Goal: Task Accomplishment & Management: Complete application form

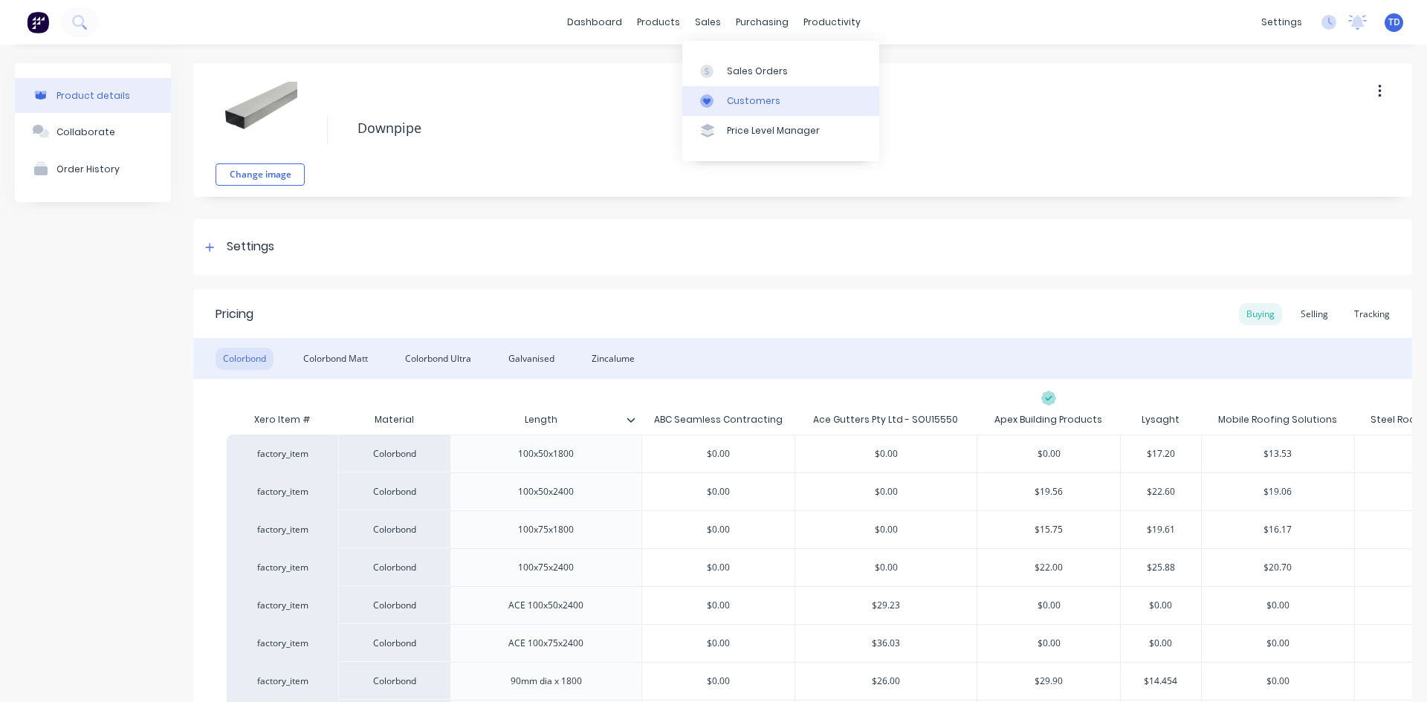
click at [744, 97] on div "Customers" at bounding box center [754, 100] width 54 height 13
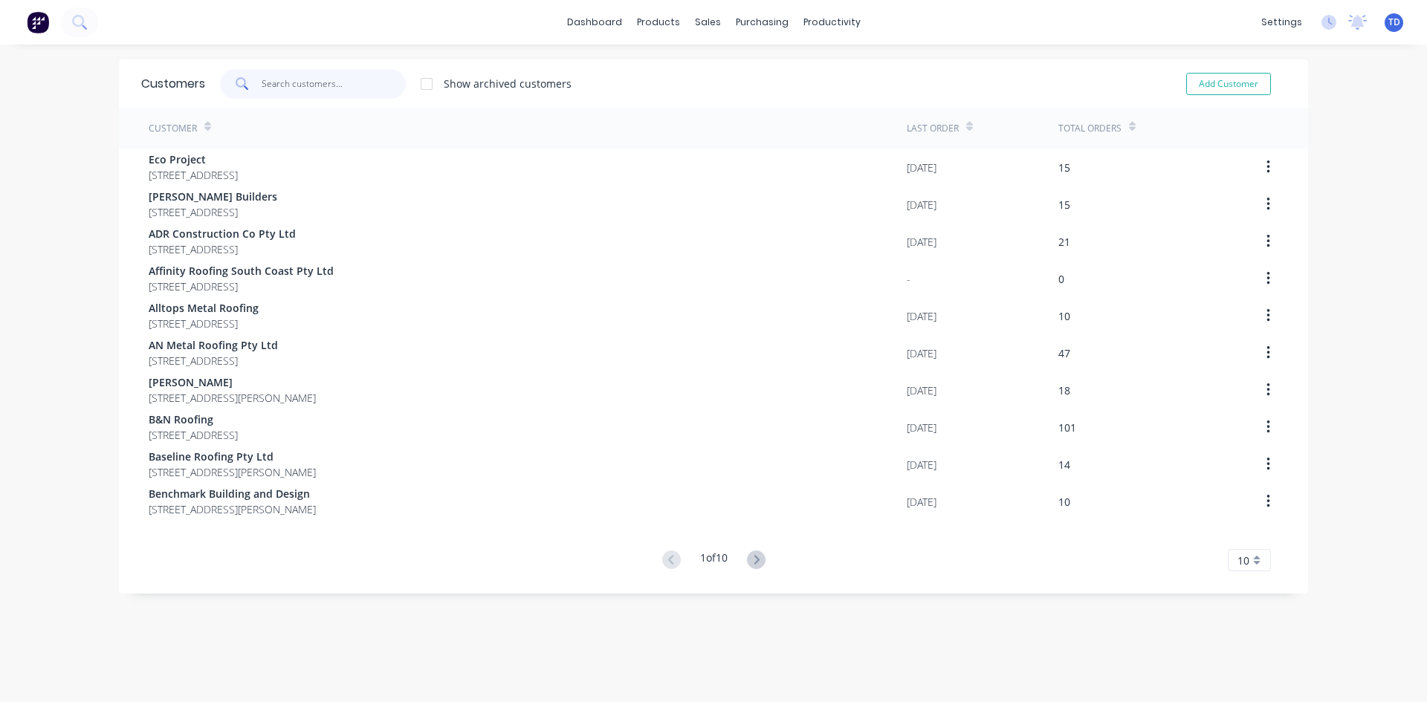
click at [295, 77] on input "text" at bounding box center [334, 84] width 145 height 30
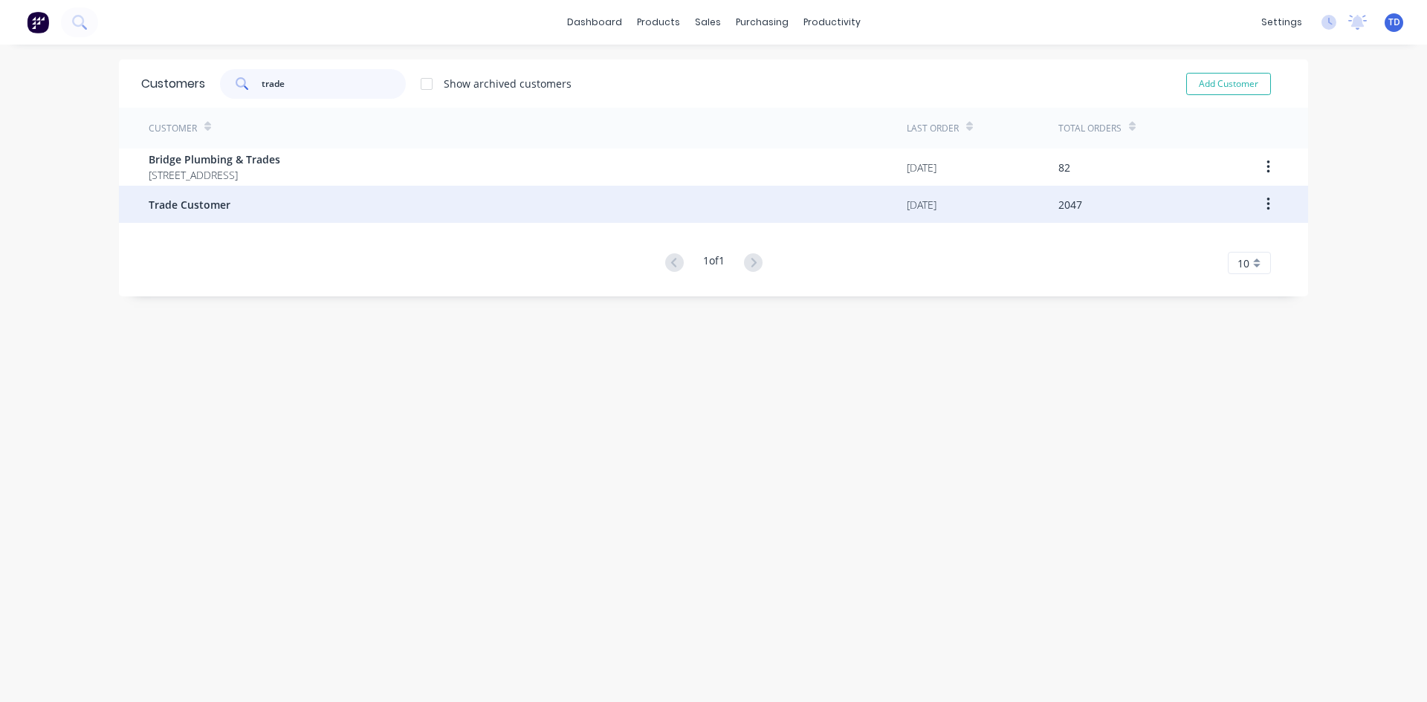
type input "trade"
click at [268, 219] on div "Trade Customer" at bounding box center [528, 204] width 758 height 37
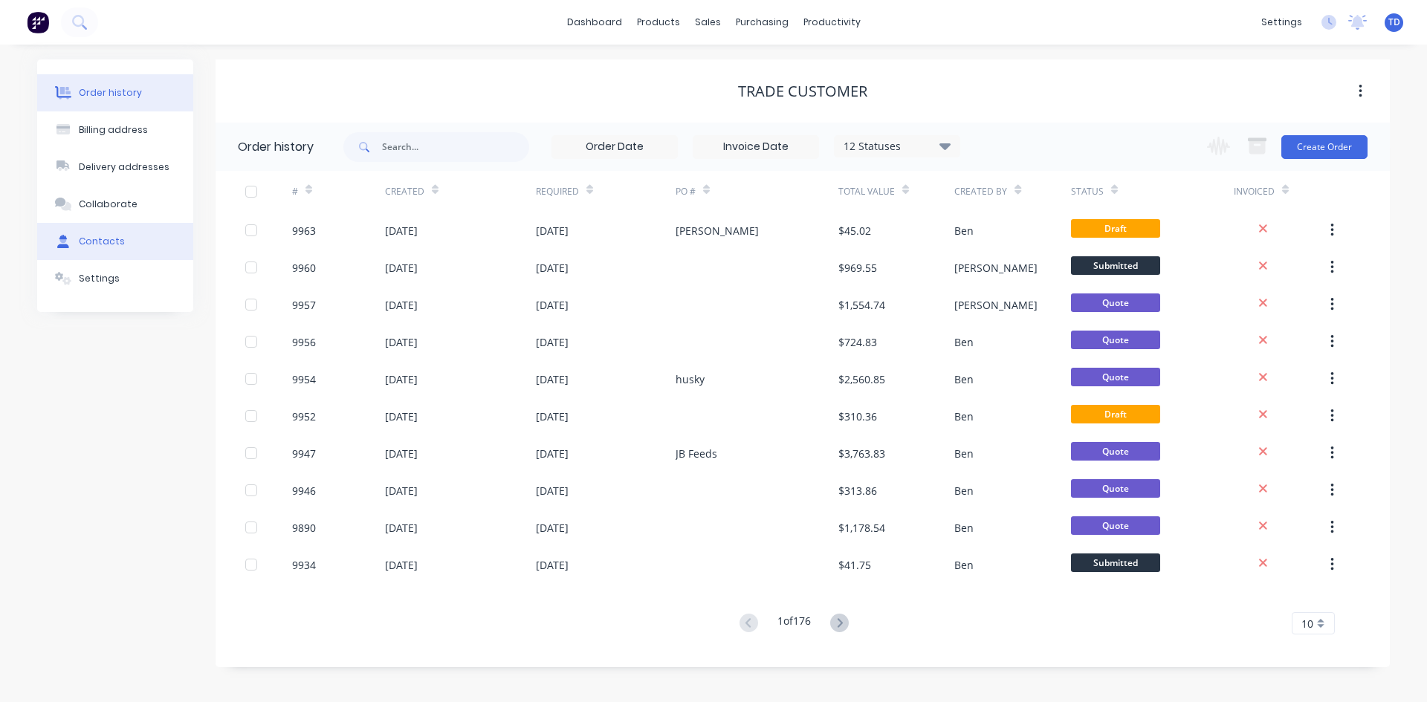
click at [103, 248] on div "Contacts" at bounding box center [102, 241] width 46 height 13
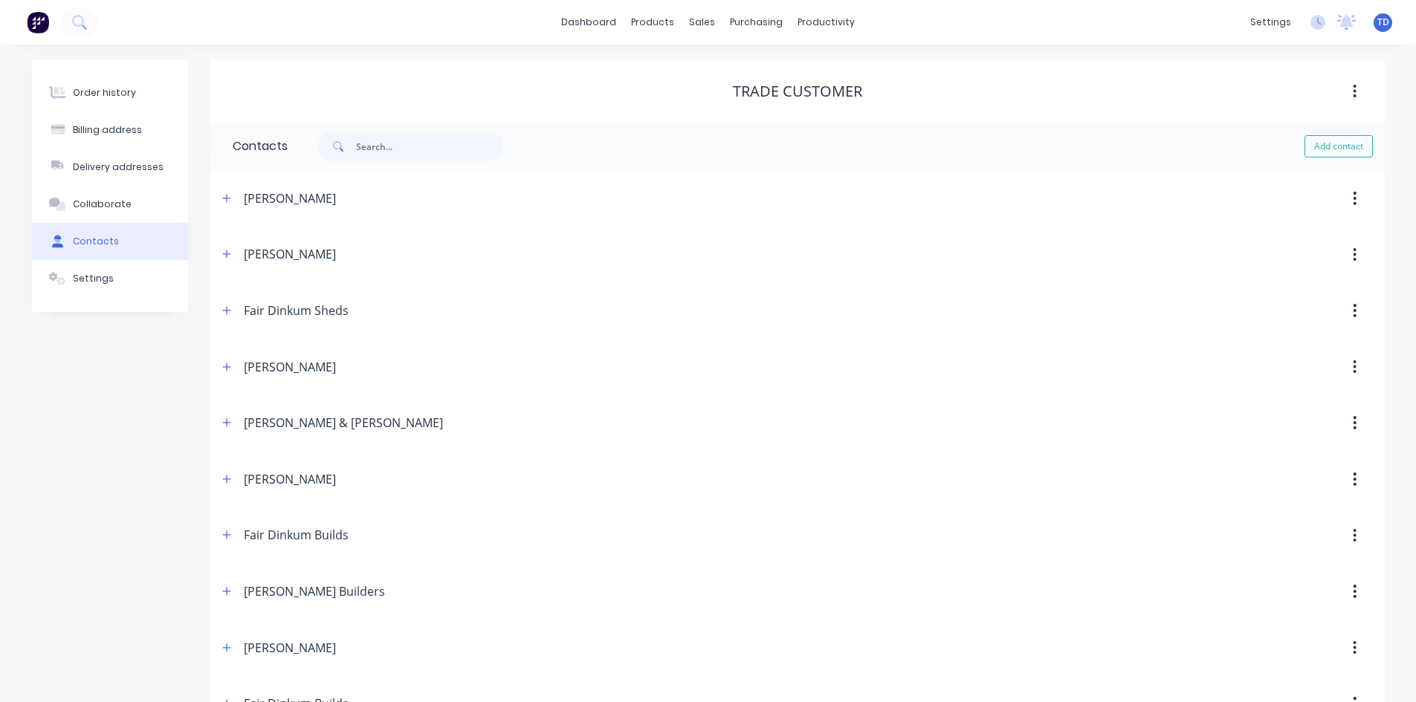
click at [1340, 147] on button "Add contact" at bounding box center [1338, 146] width 68 height 22
select select "AU"
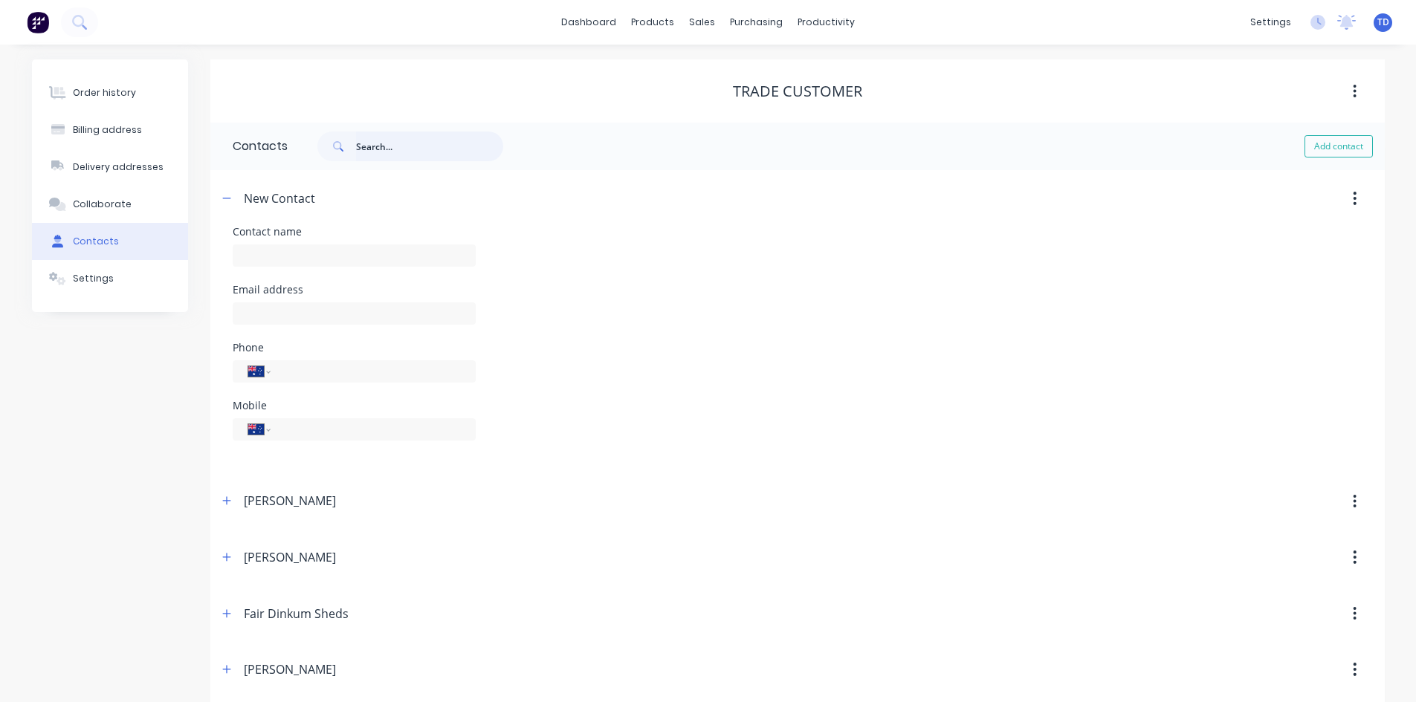
click at [394, 150] on input "text" at bounding box center [429, 147] width 147 height 30
click at [289, 247] on input "text" at bounding box center [354, 256] width 243 height 22
type input "Innovated Roofing Co Pty Ltd"
type input "[PERSON_NAME][EMAIL_ADDRESS][DOMAIN_NAME]"
type input "0421 509 343"
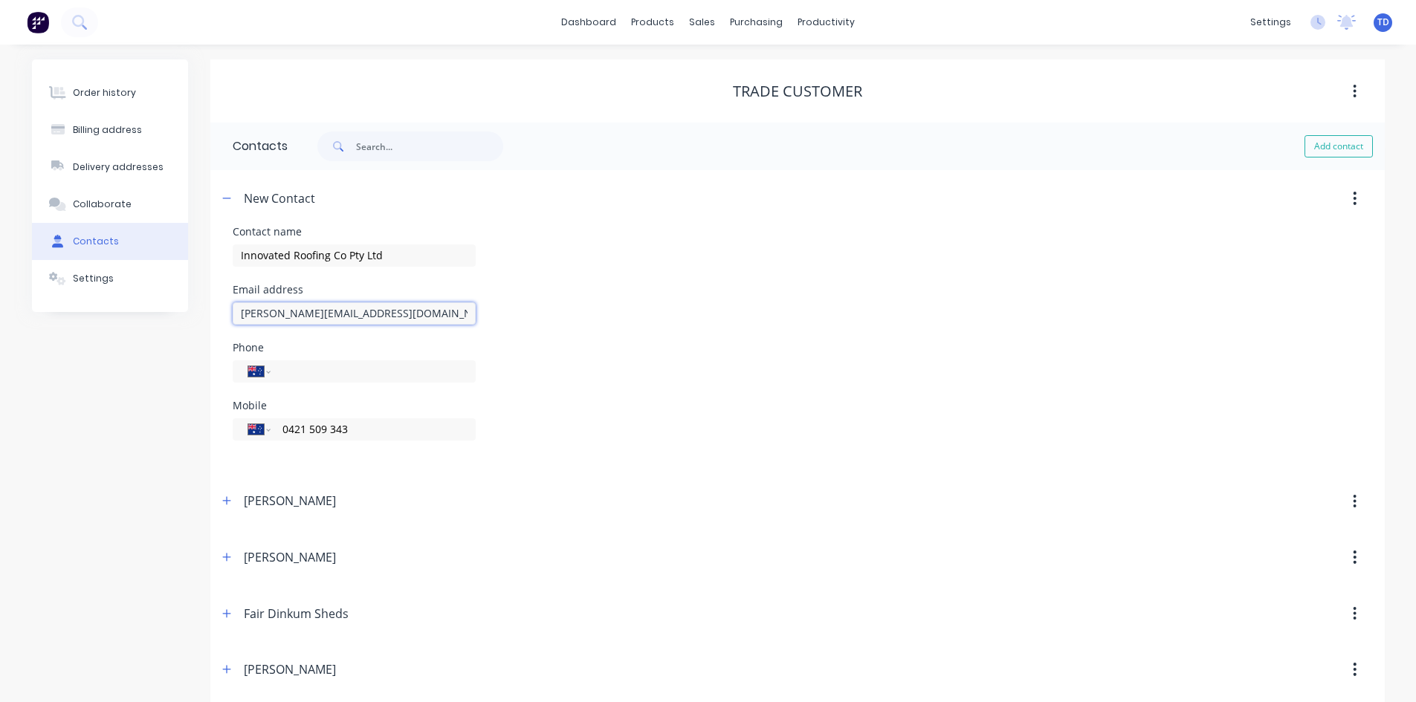
click at [305, 315] on input "[PERSON_NAME][EMAIL_ADDRESS][DOMAIN_NAME]" at bounding box center [354, 314] width 243 height 22
type input "[PERSON_NAME][EMAIL_ADDRESS][DOMAIN_NAME]"
click at [549, 377] on div "Phone International [GEOGRAPHIC_DATA] [GEOGRAPHIC_DATA] [GEOGRAPHIC_DATA] [GEOG…" at bounding box center [798, 372] width 1130 height 58
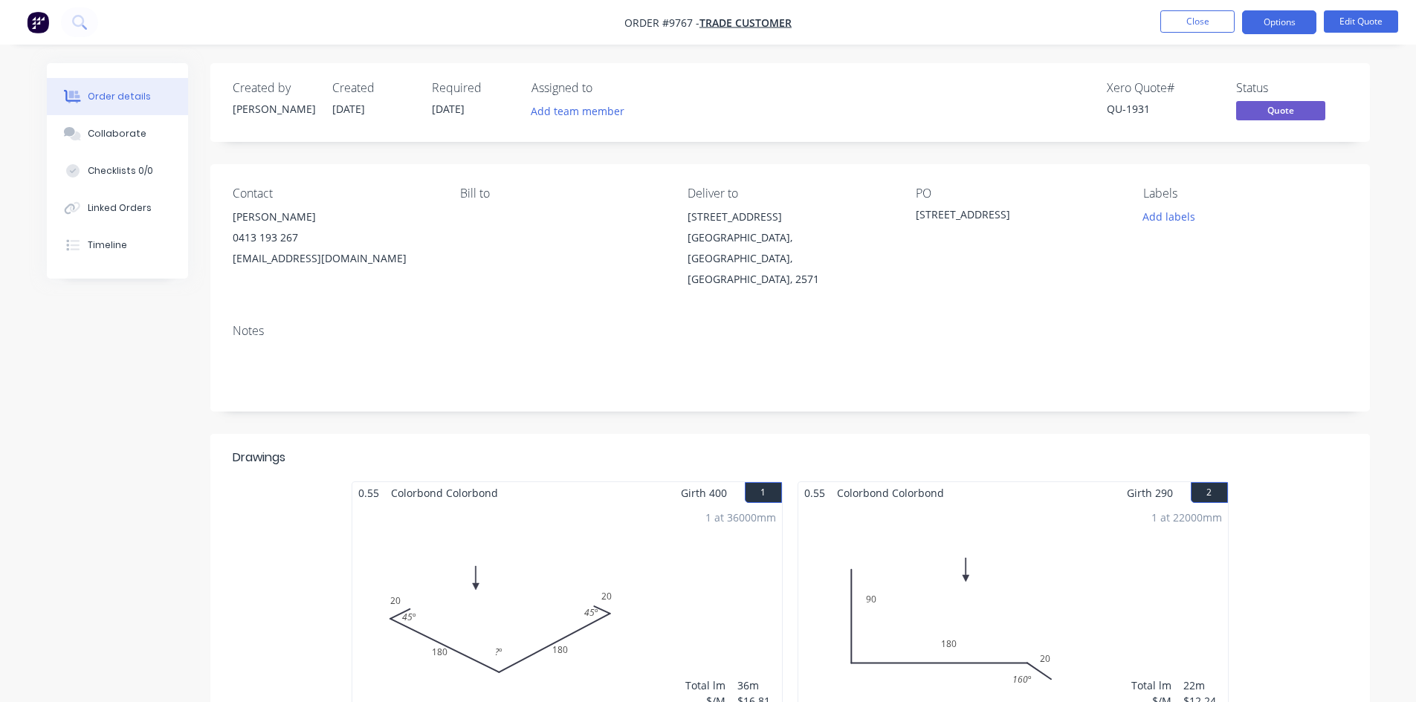
scroll to position [1858, 0]
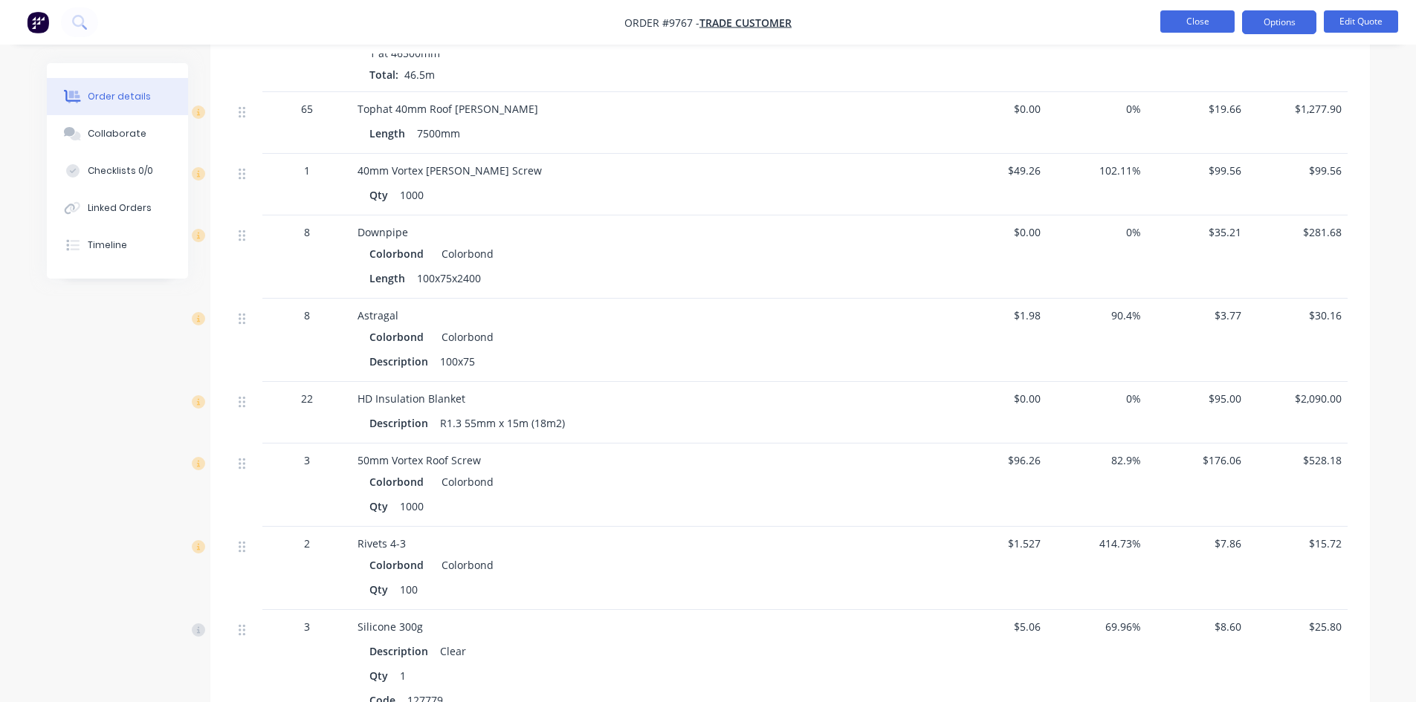
click at [1167, 30] on button "Close" at bounding box center [1197, 21] width 74 height 22
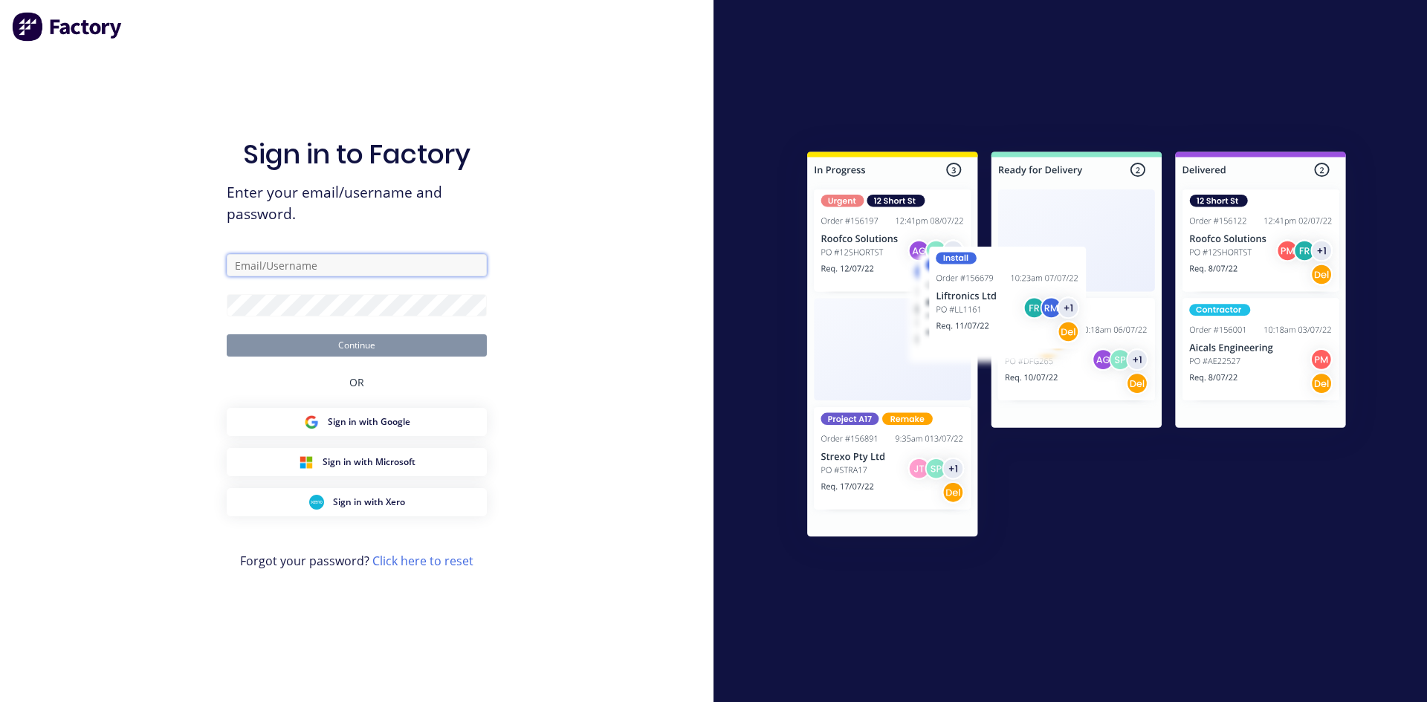
click at [302, 270] on input "text" at bounding box center [357, 265] width 260 height 22
type input "takeoffs@scrs.net.au"
click at [227, 334] on button "Continue" at bounding box center [357, 345] width 260 height 22
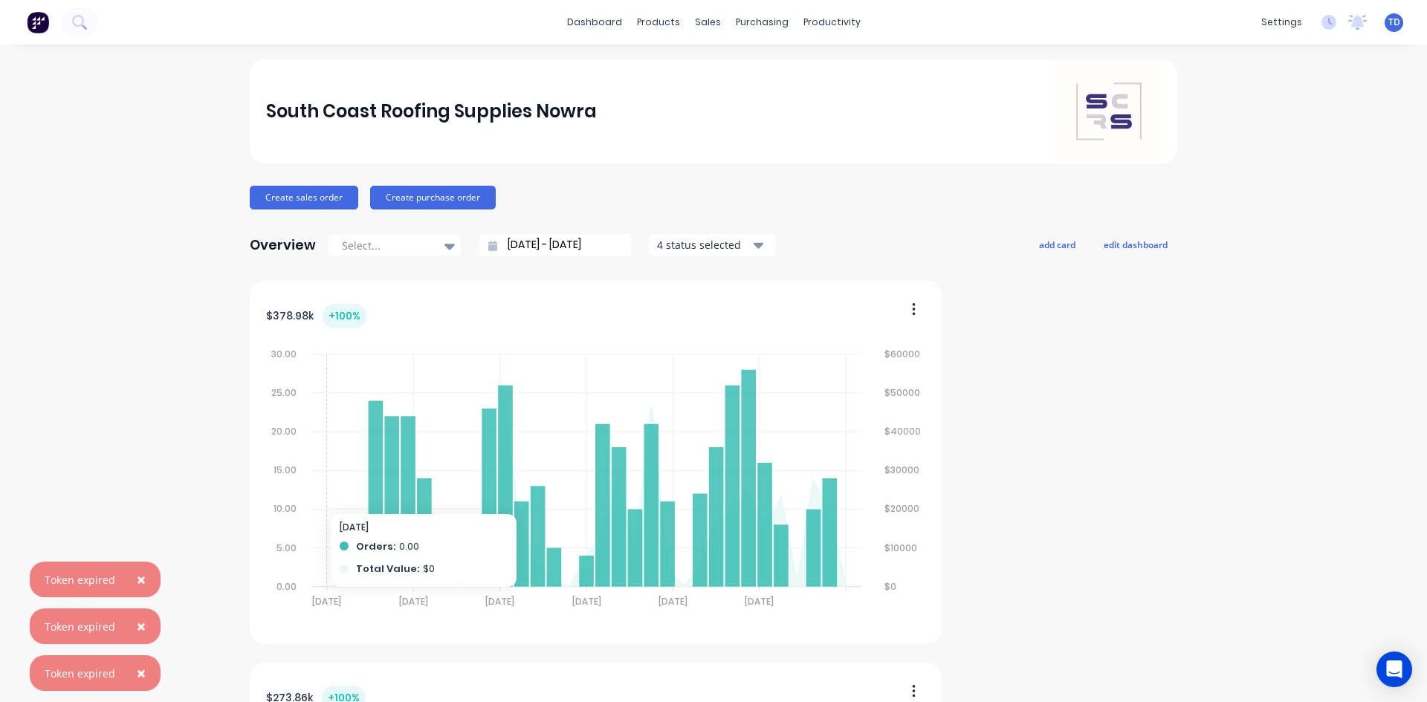
drag, startPoint x: 139, startPoint y: 578, endPoint x: 140, endPoint y: 588, distance: 9.8
click at [140, 578] on span "×" at bounding box center [141, 579] width 9 height 21
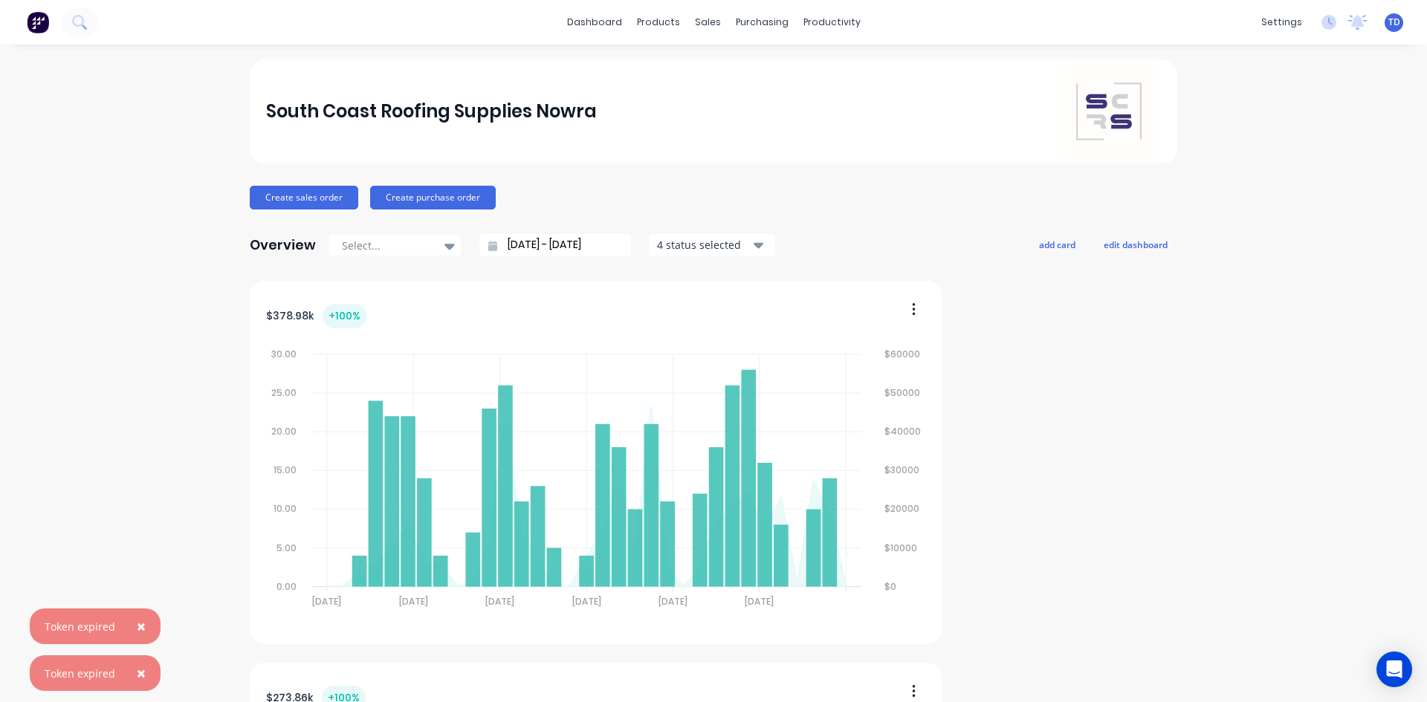
click at [145, 622] on button "×" at bounding box center [141, 627] width 39 height 36
click at [138, 670] on span "×" at bounding box center [141, 673] width 9 height 21
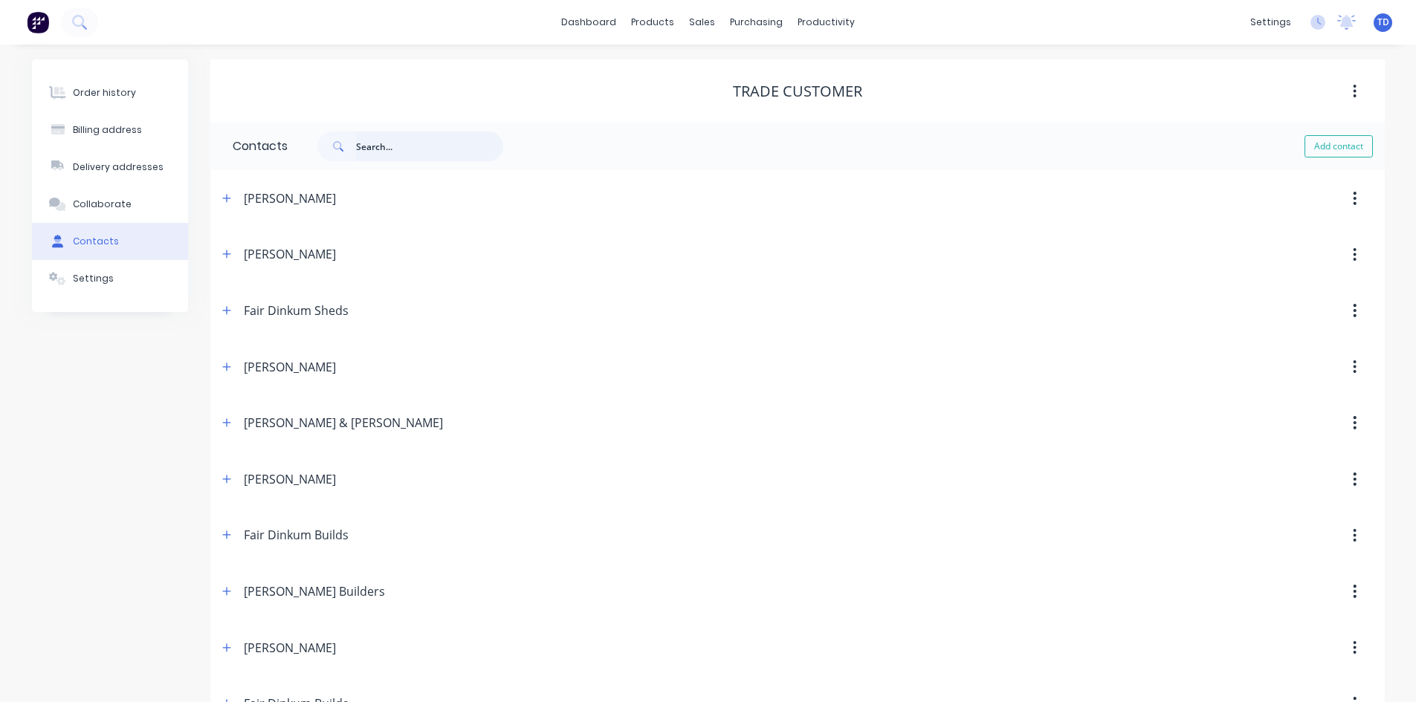
click at [452, 144] on input "text" at bounding box center [429, 147] width 147 height 30
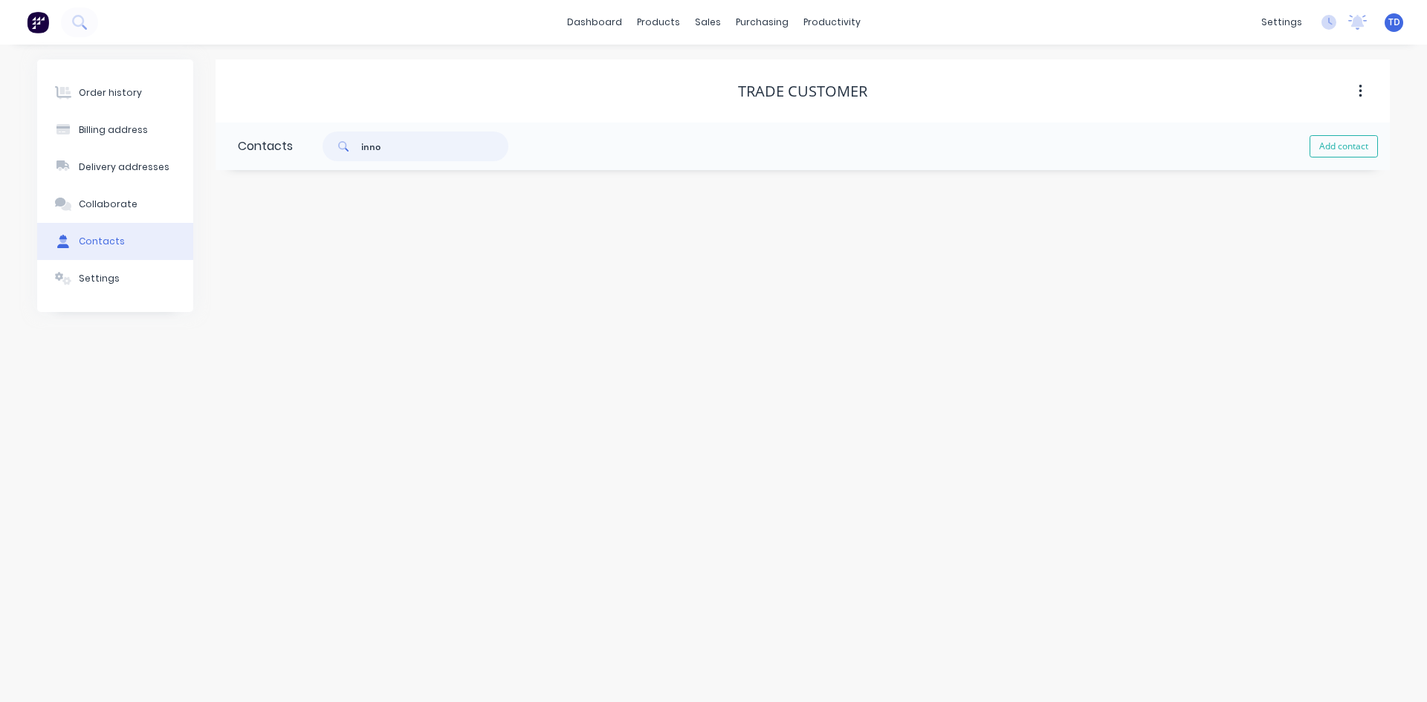
type input "inno"
click at [124, 97] on div "Order history" at bounding box center [110, 92] width 63 height 13
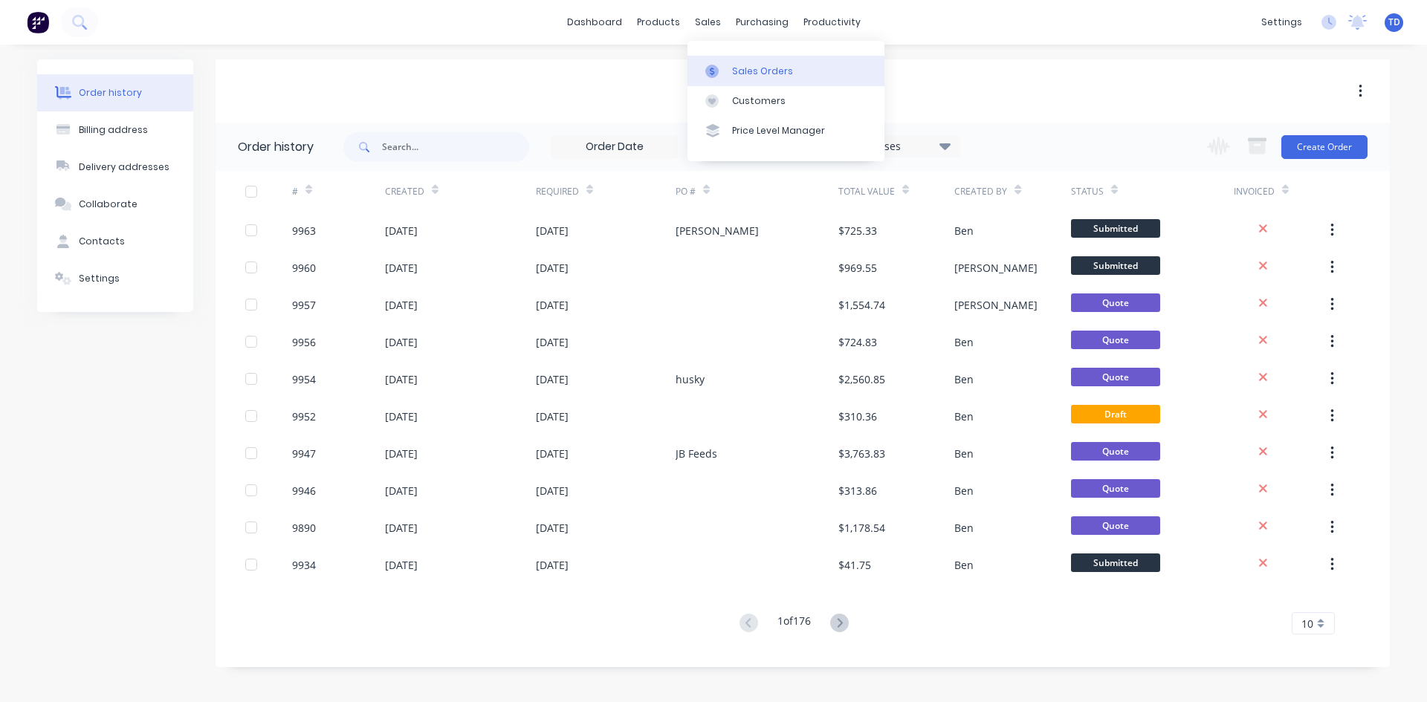
click at [749, 78] on link "Sales Orders" at bounding box center [786, 71] width 197 height 30
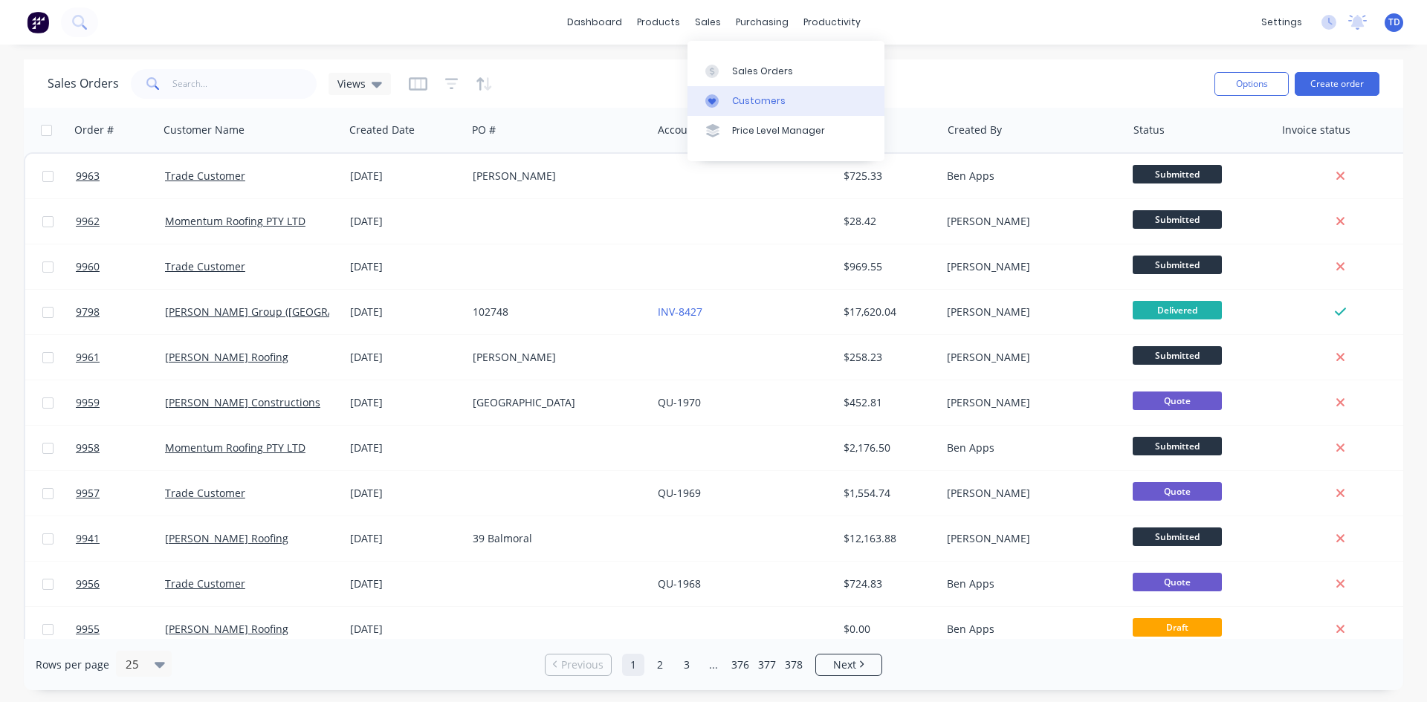
click at [725, 97] on div at bounding box center [716, 100] width 22 height 13
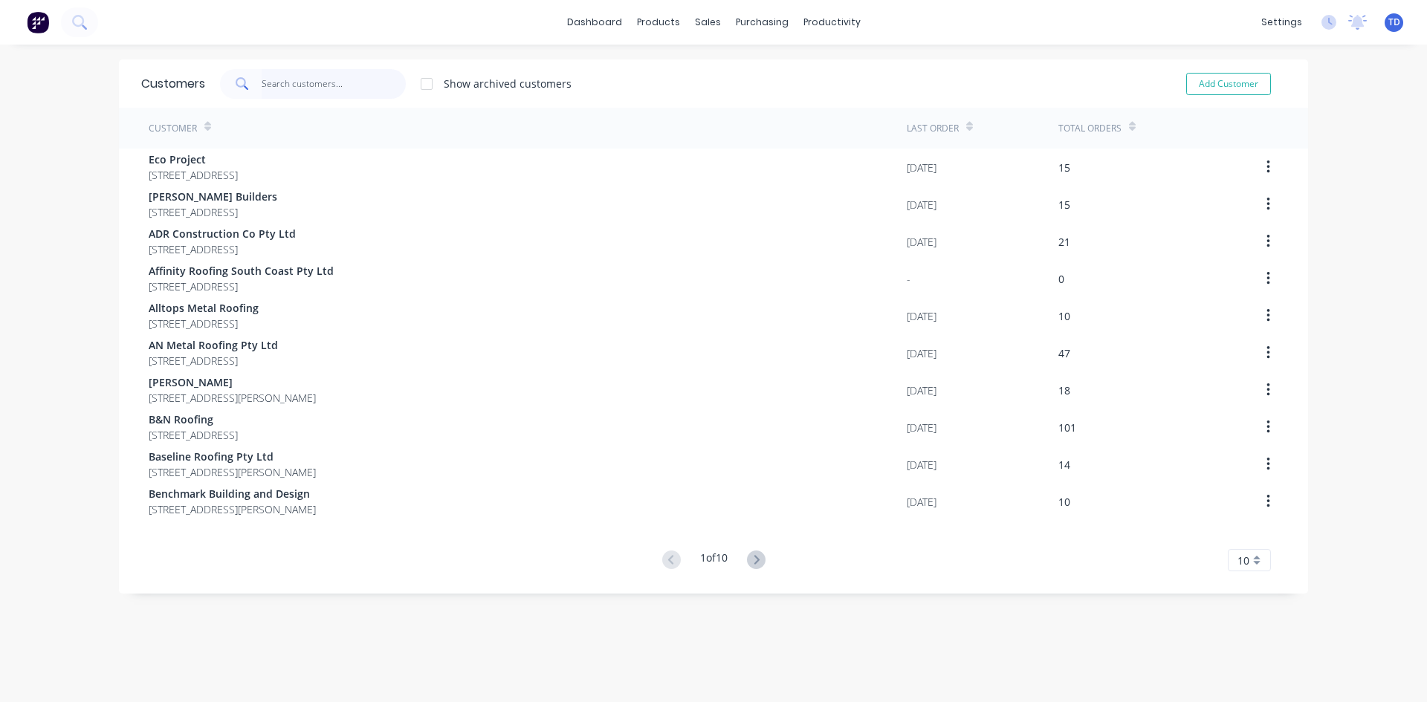
click at [345, 82] on input "text" at bounding box center [334, 84] width 145 height 30
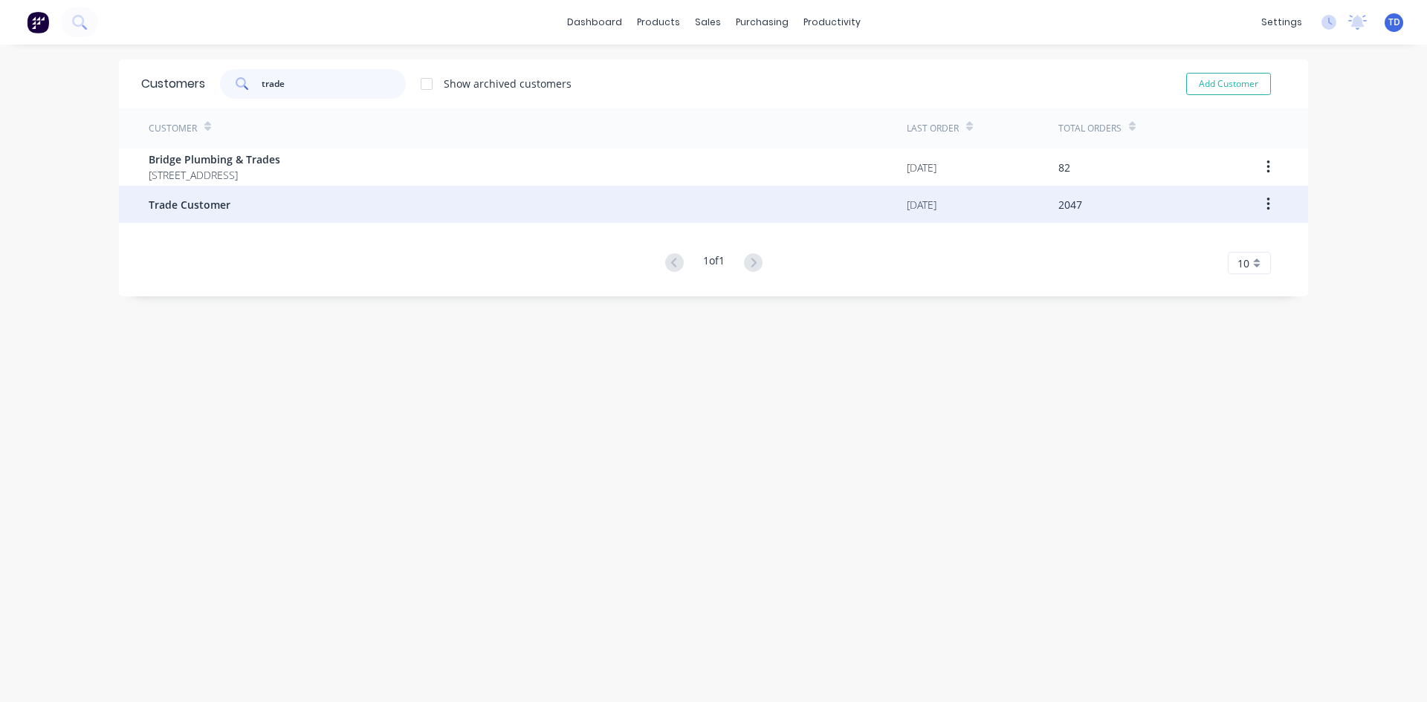
type input "trade"
click at [286, 218] on div "Trade Customer" at bounding box center [528, 204] width 758 height 37
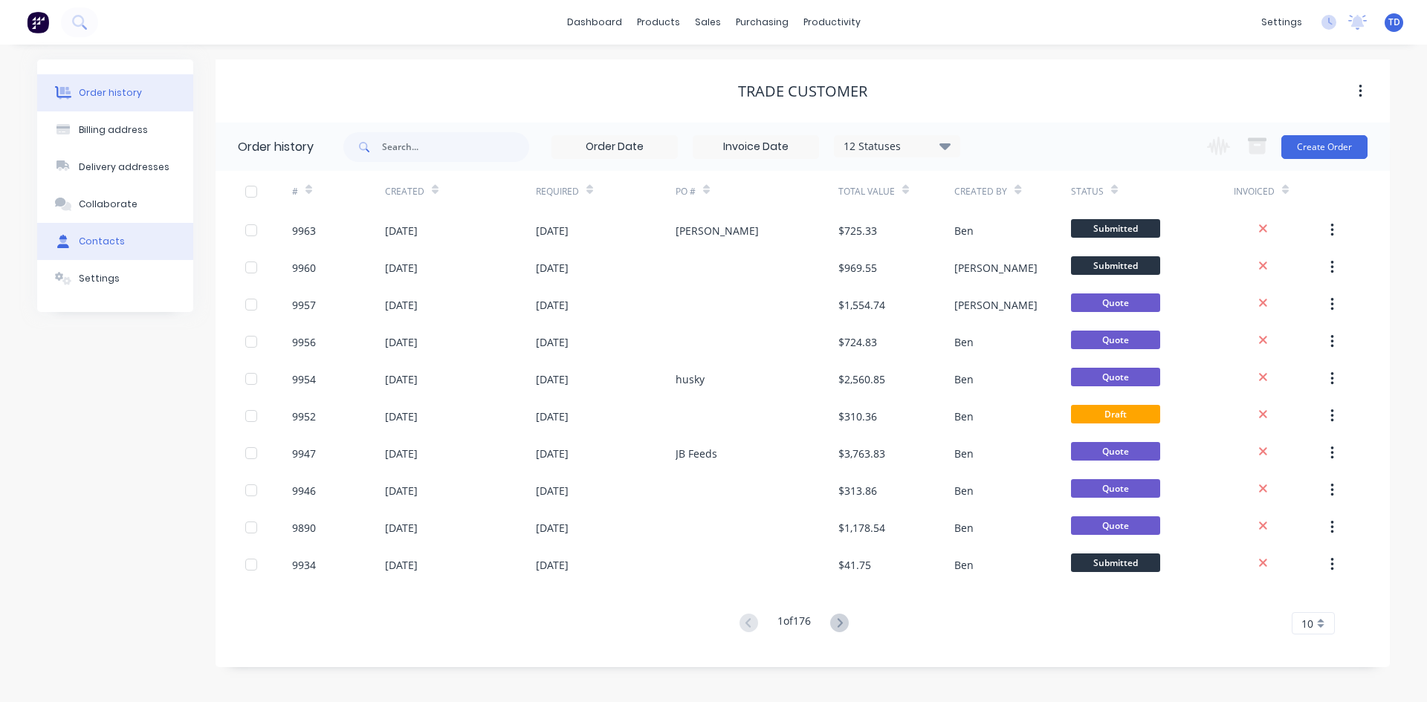
click at [129, 240] on button "Contacts" at bounding box center [115, 241] width 156 height 37
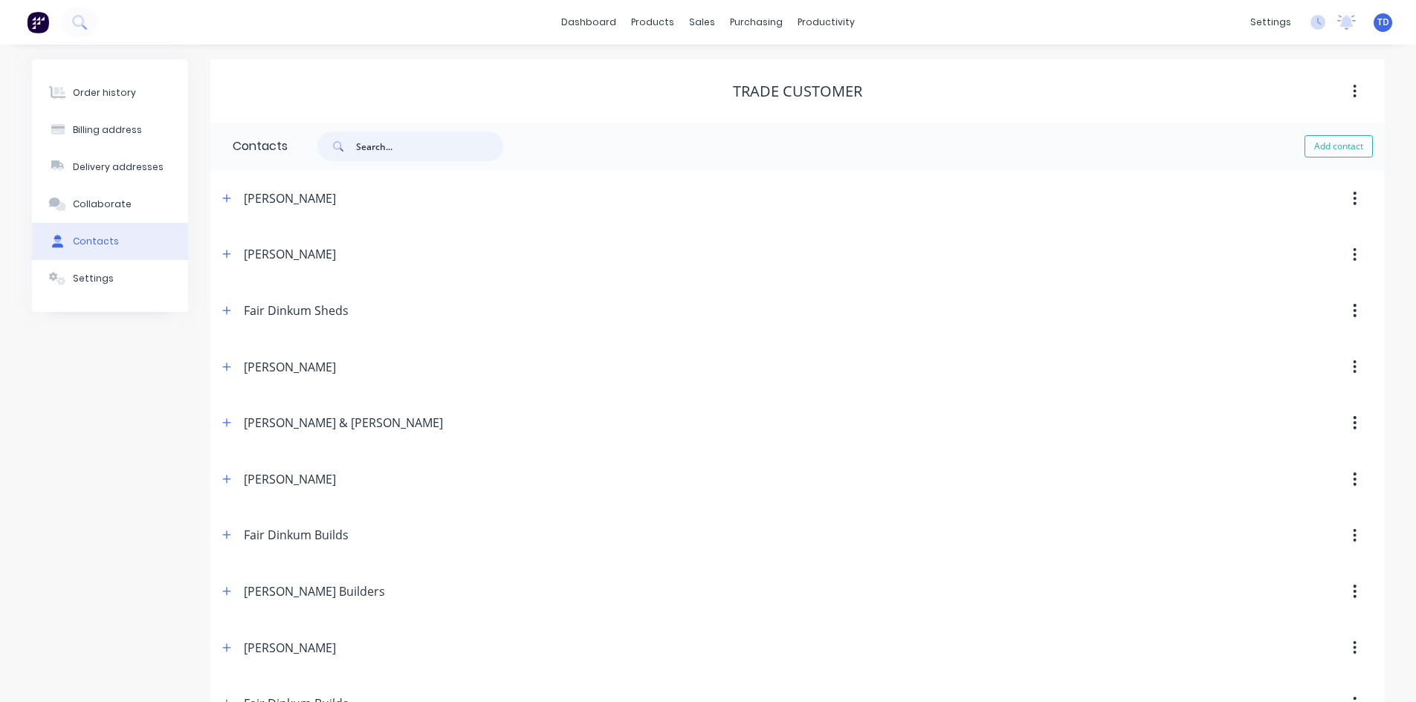
click at [393, 149] on input "text" at bounding box center [429, 147] width 147 height 30
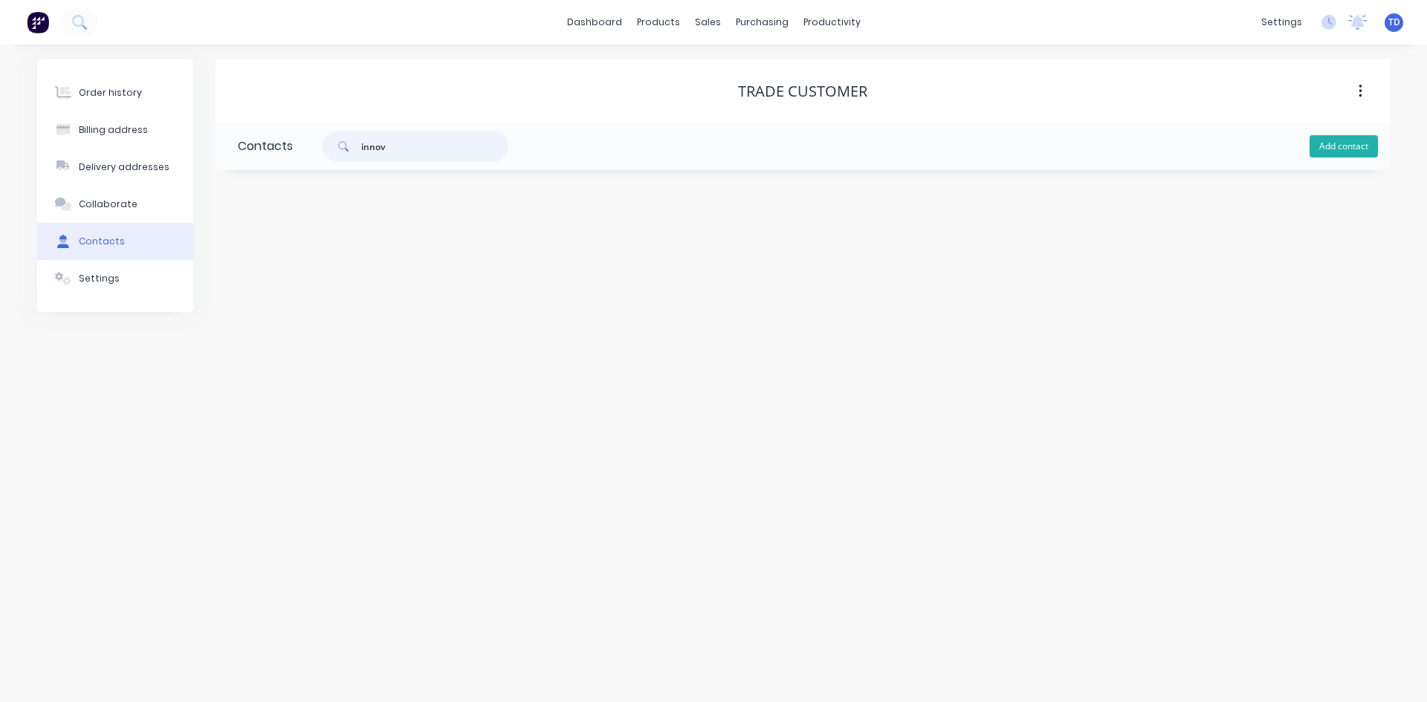
type input "innov"
click at [1339, 152] on button "Add contact" at bounding box center [1344, 146] width 68 height 22
select select "AU"
click at [362, 259] on input "text" at bounding box center [359, 256] width 243 height 22
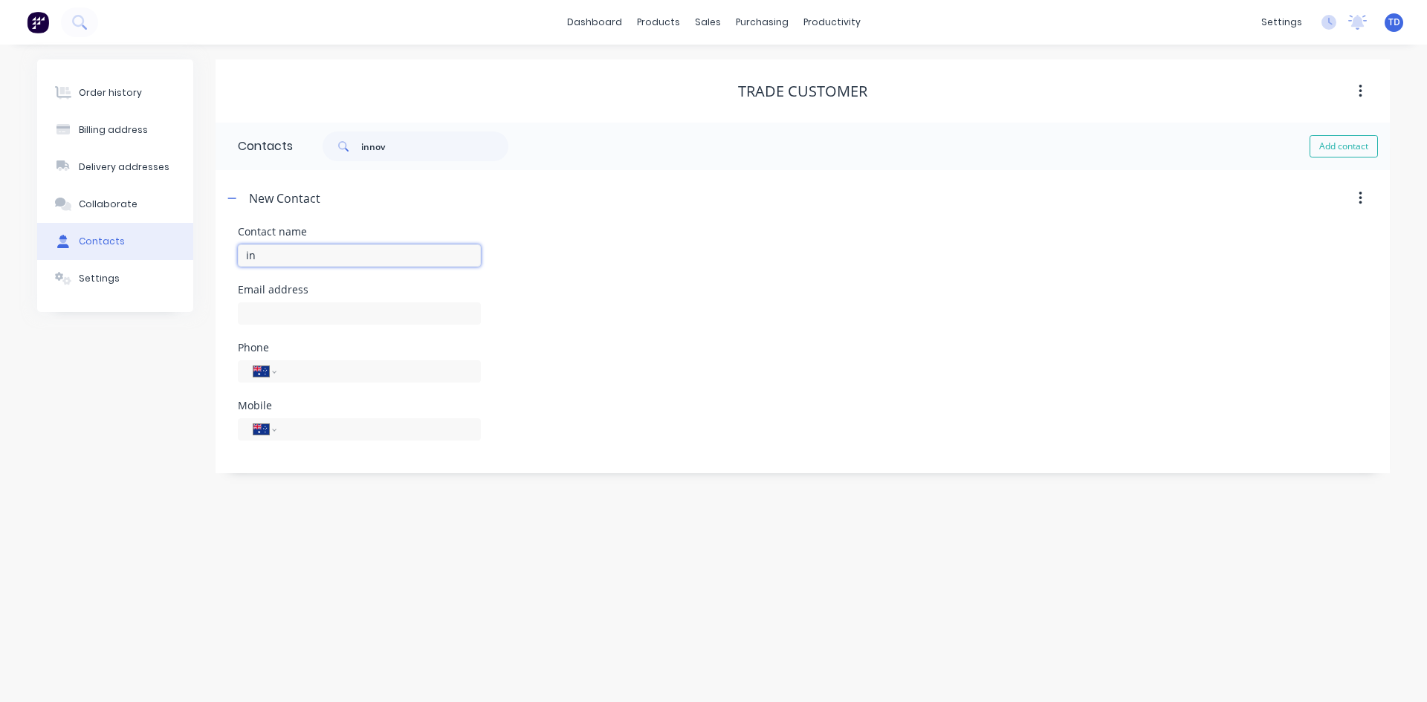
type input "i"
type input "Innovate Roofing Co Pty Ltd"
click at [328, 312] on input "text" at bounding box center [359, 314] width 243 height 22
select select "AU"
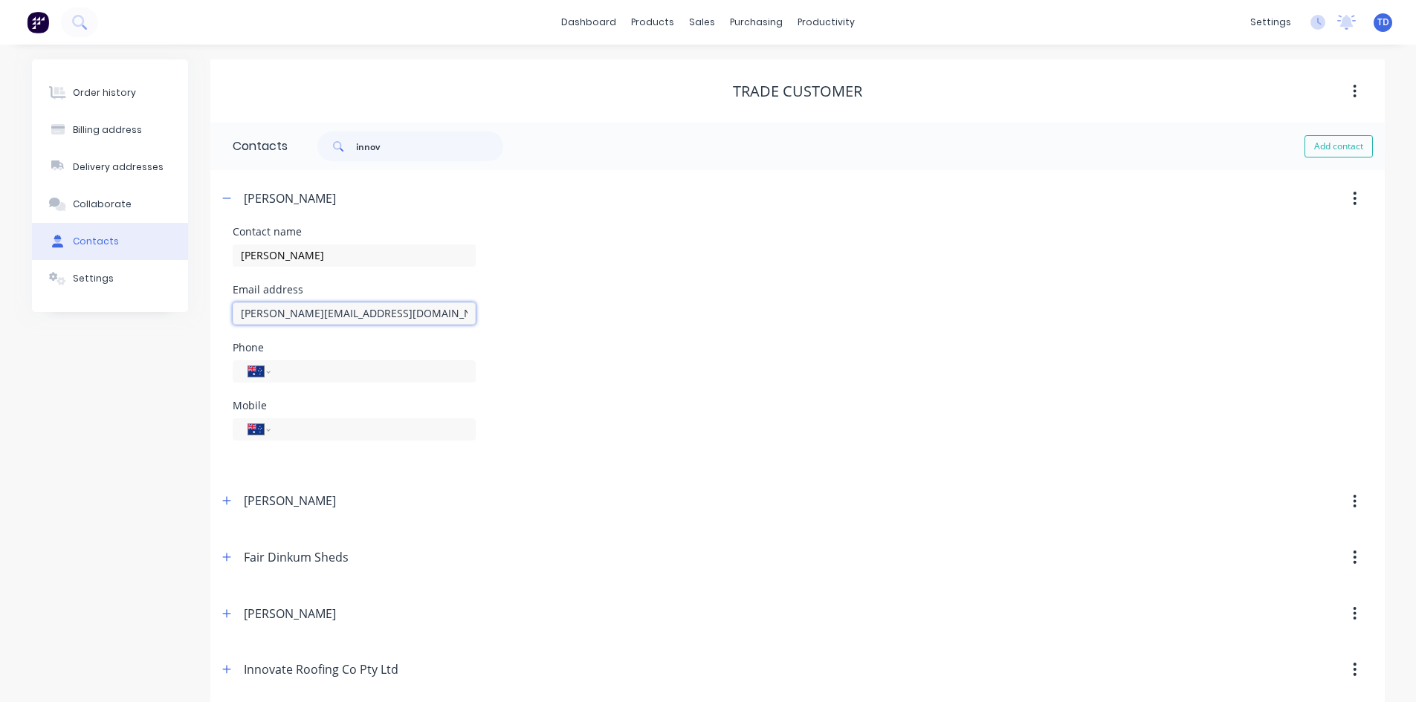
click at [397, 314] on input "[PERSON_NAME][EMAIL_ADDRESS][DOMAIN_NAME]" at bounding box center [354, 314] width 243 height 22
type input "b"
type input "j"
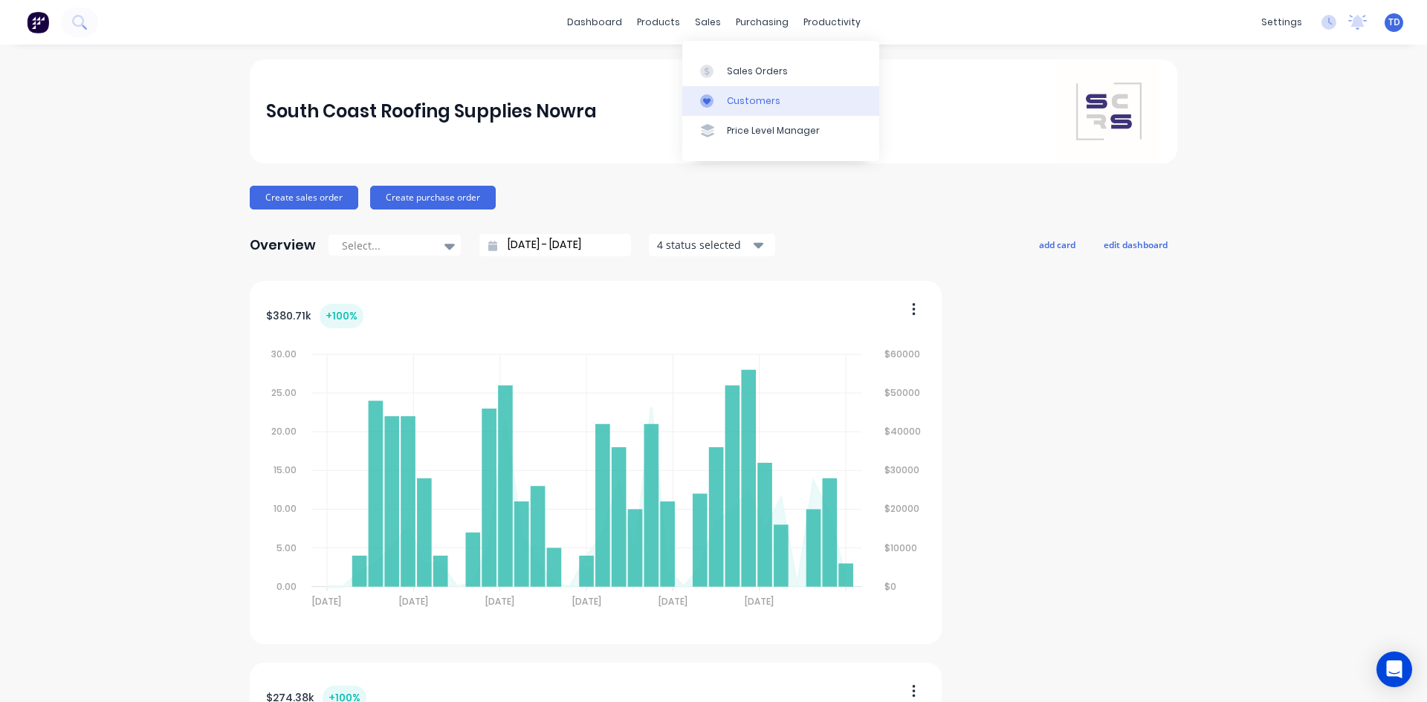
click at [734, 96] on div "Customers" at bounding box center [754, 100] width 54 height 13
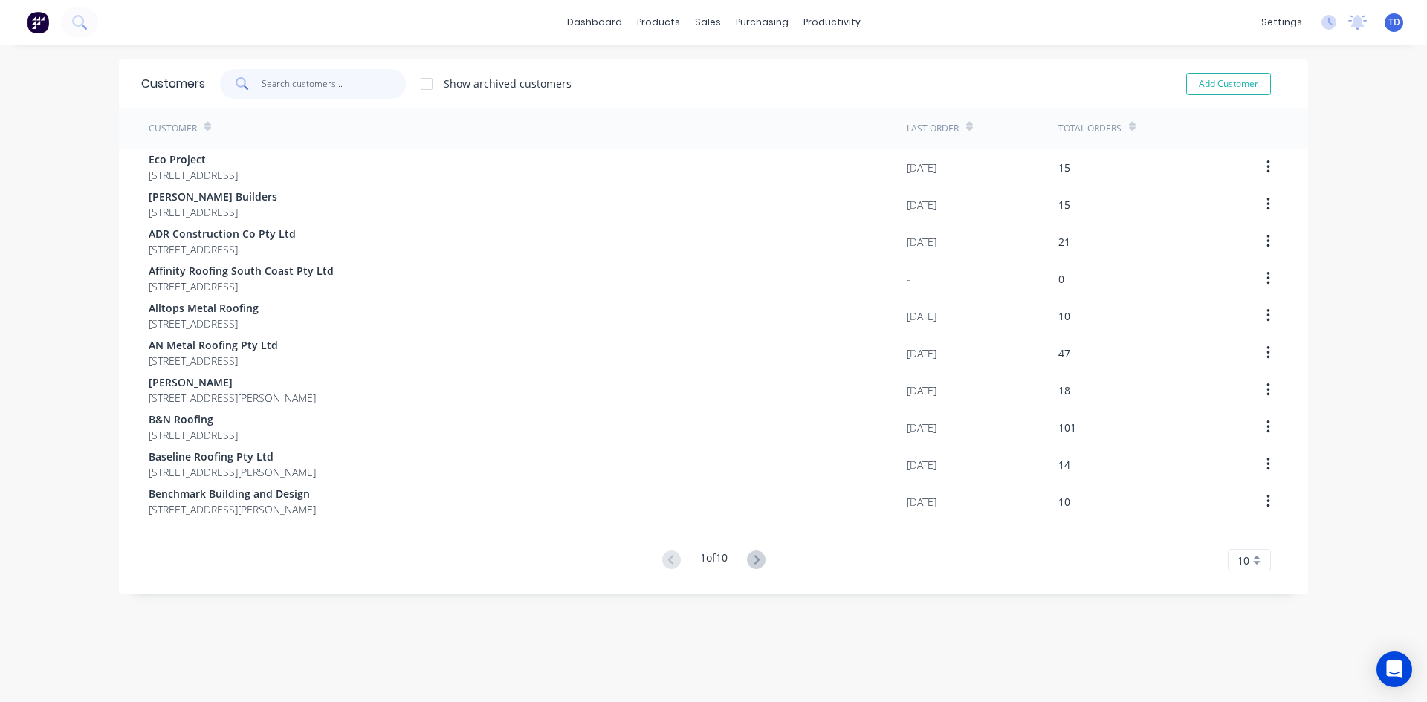
click at [323, 86] on input "text" at bounding box center [334, 84] width 145 height 30
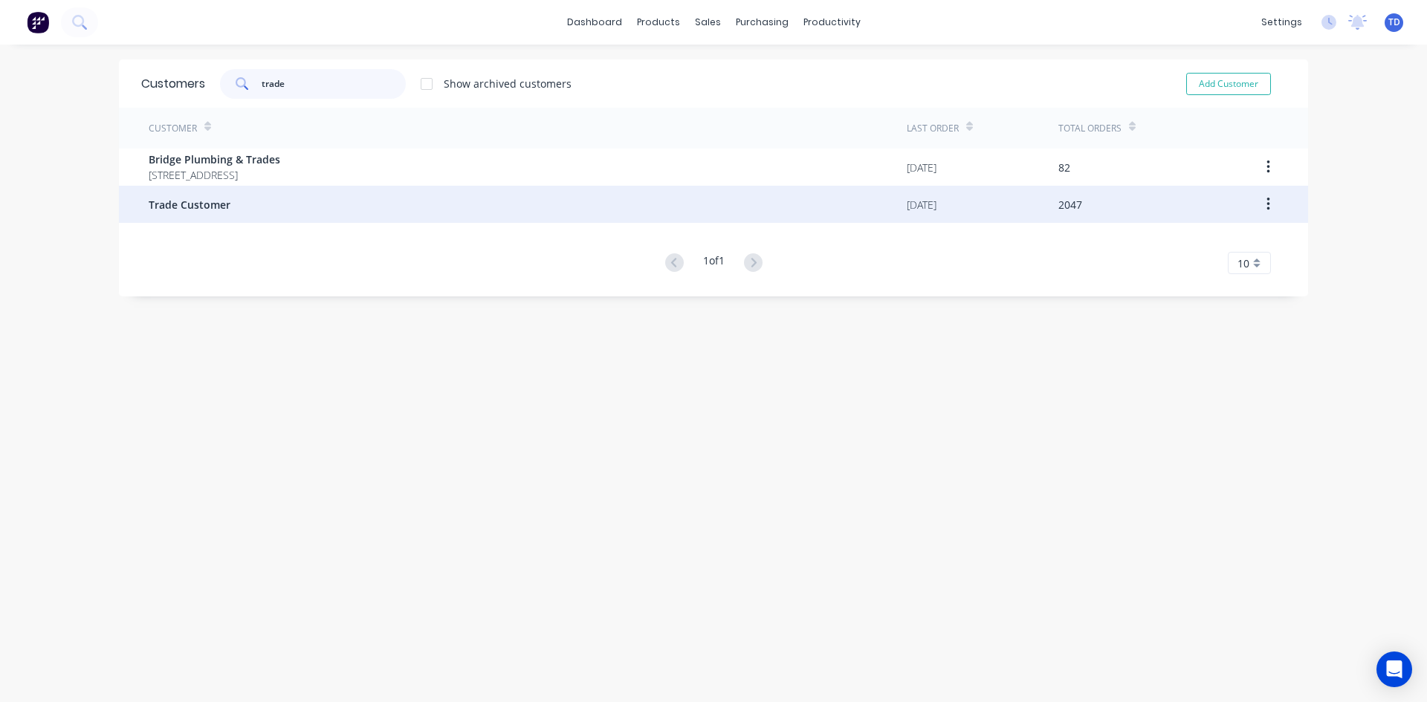
type input "trade"
click at [224, 212] on div "Trade Customer" at bounding box center [528, 204] width 758 height 37
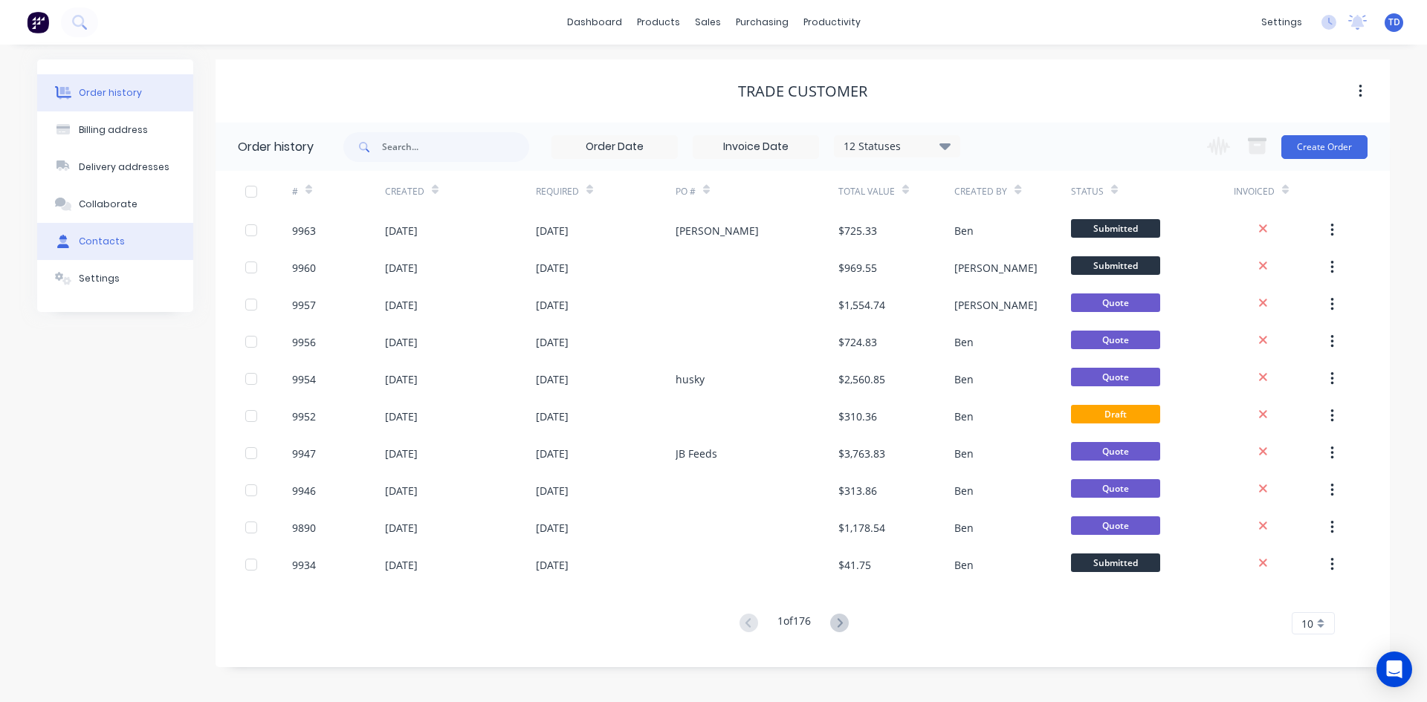
click at [103, 233] on button "Contacts" at bounding box center [115, 241] width 156 height 37
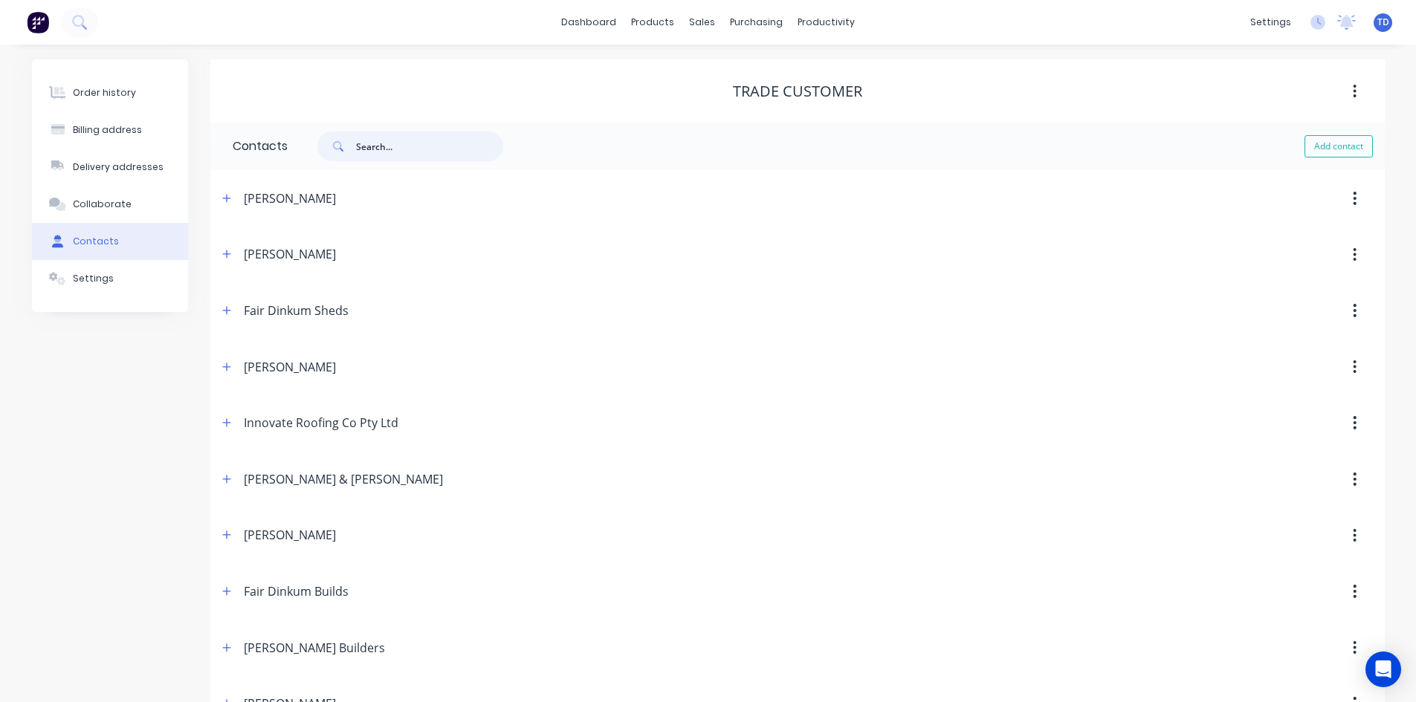
click at [451, 149] on input "text" at bounding box center [429, 147] width 147 height 30
type input "inn"
select select "AU"
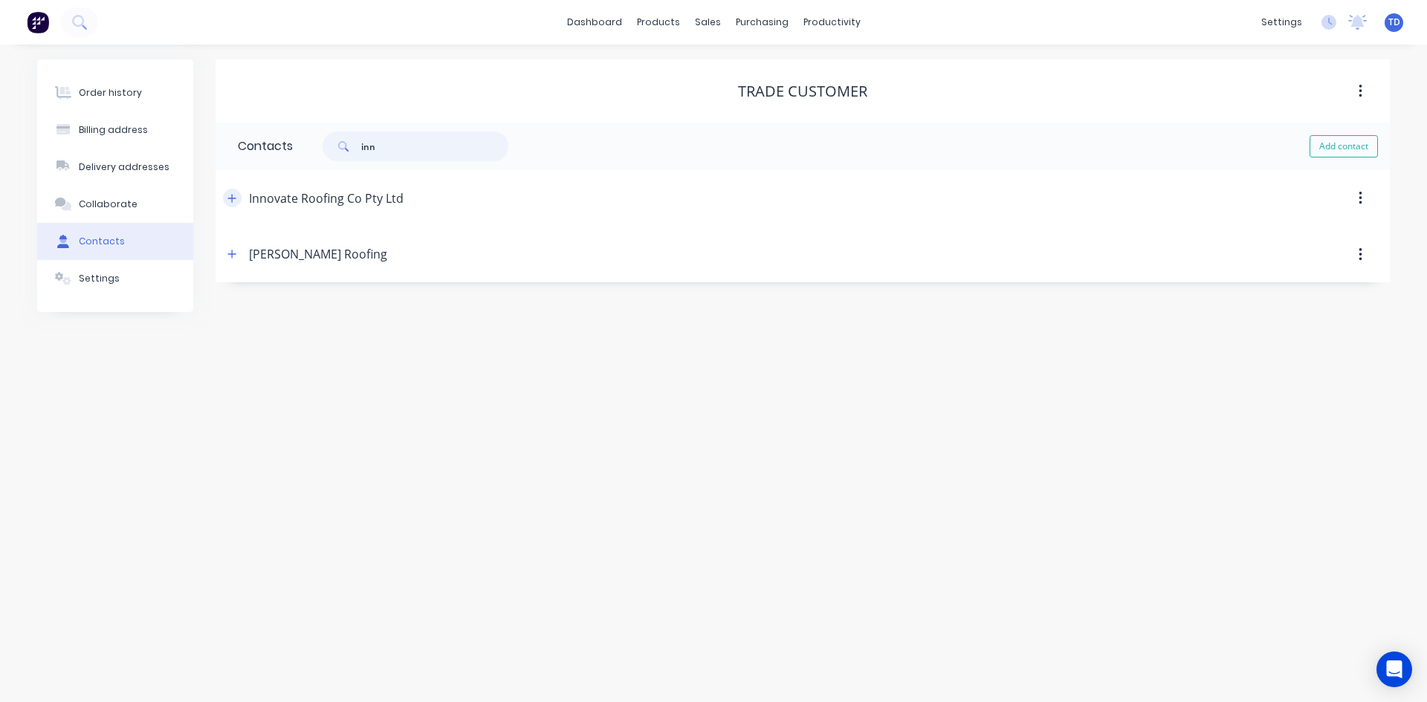
type input "inn"
click at [233, 194] on icon "button" at bounding box center [231, 198] width 9 height 10
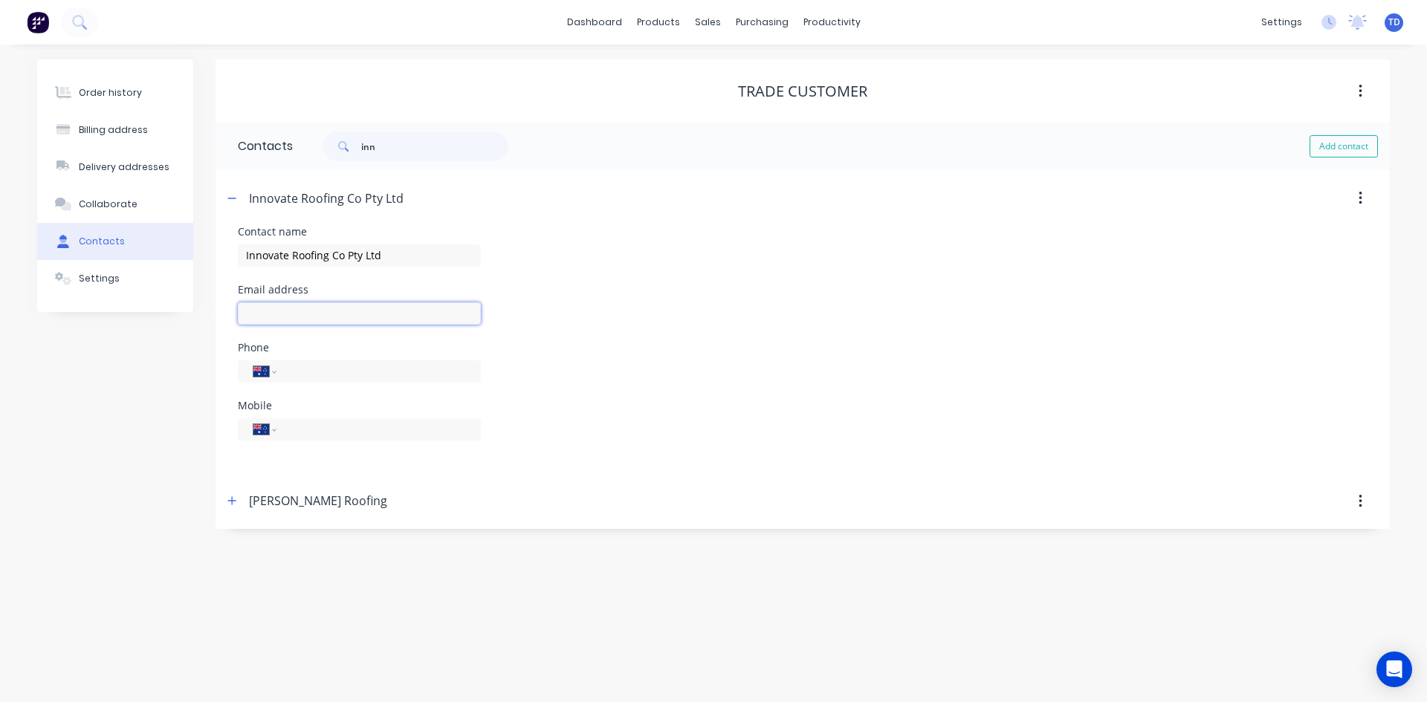
click at [265, 315] on input "text" at bounding box center [359, 314] width 243 height 22
type input "john@innovateroofco.com"
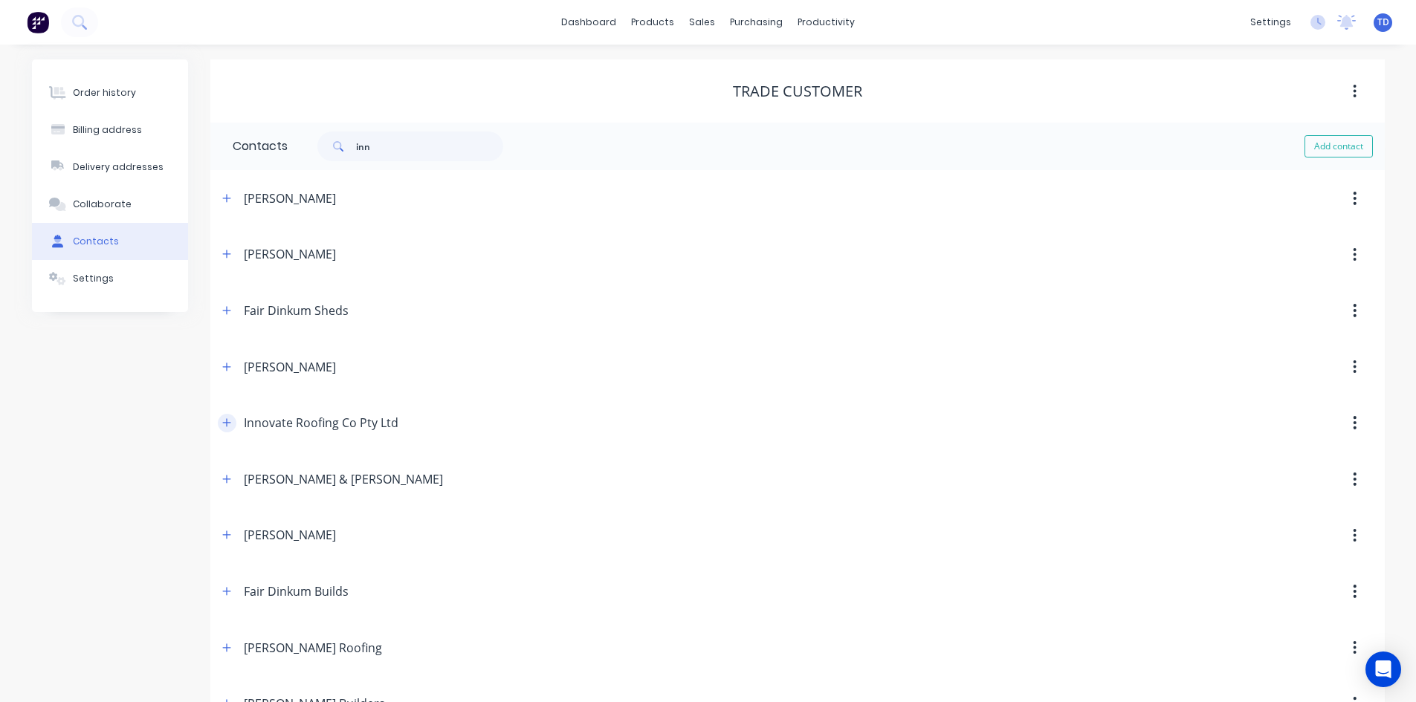
click at [233, 425] on button "button" at bounding box center [227, 423] width 19 height 19
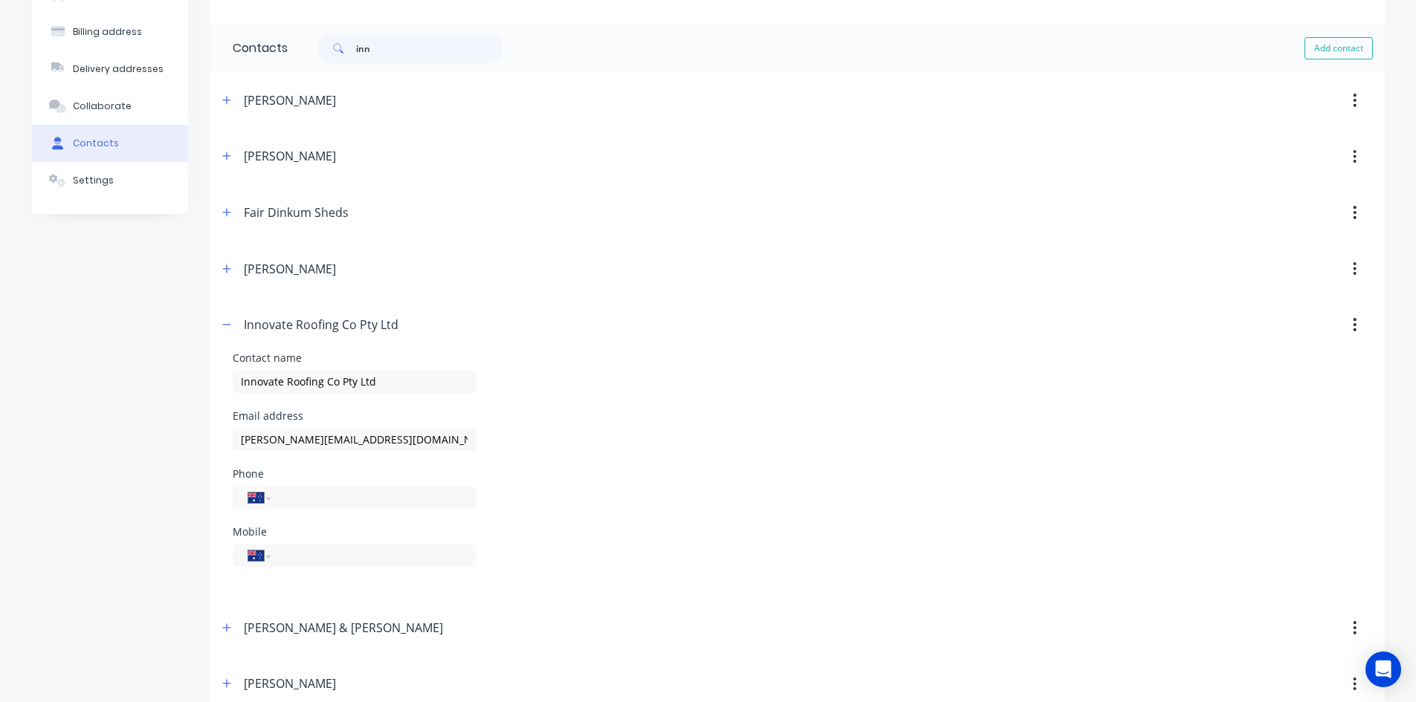
scroll to position [149, 0]
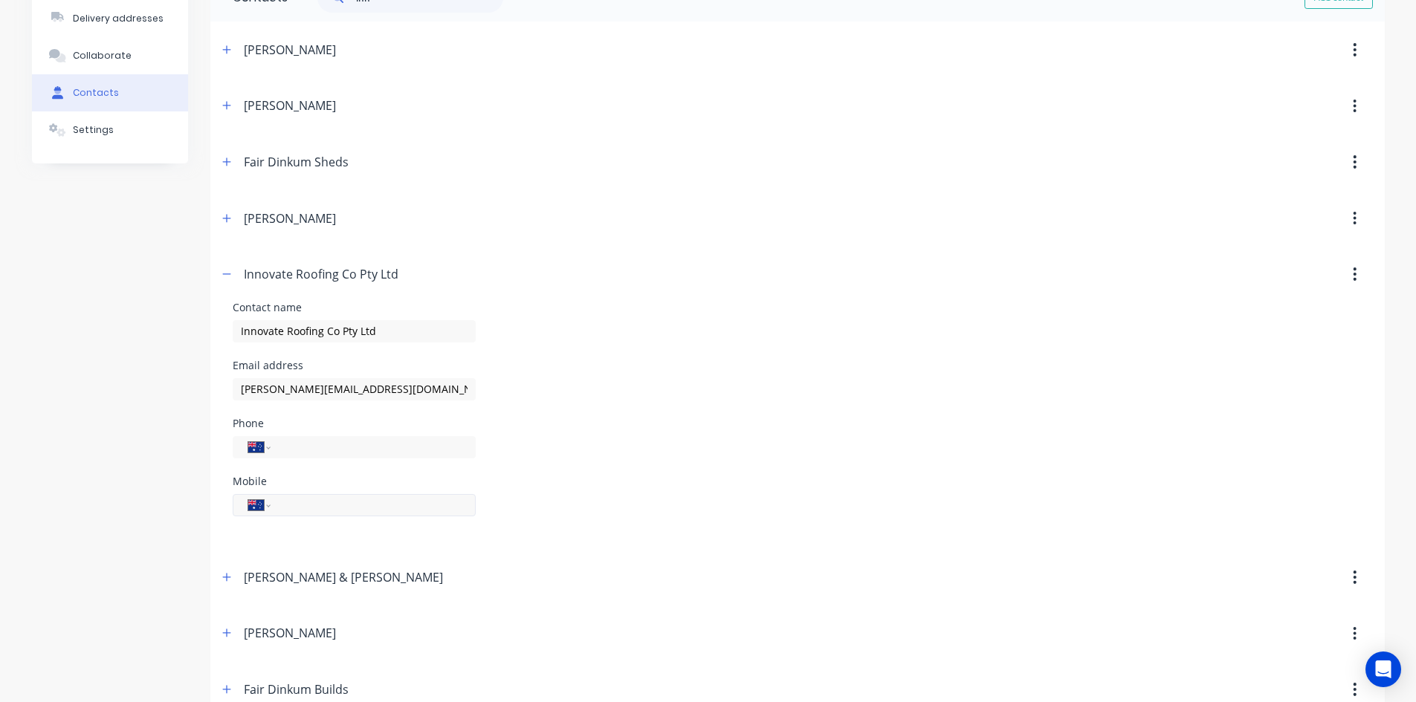
click at [303, 502] on input "tel" at bounding box center [370, 504] width 178 height 17
click at [333, 508] on input "04" at bounding box center [370, 504] width 178 height 17
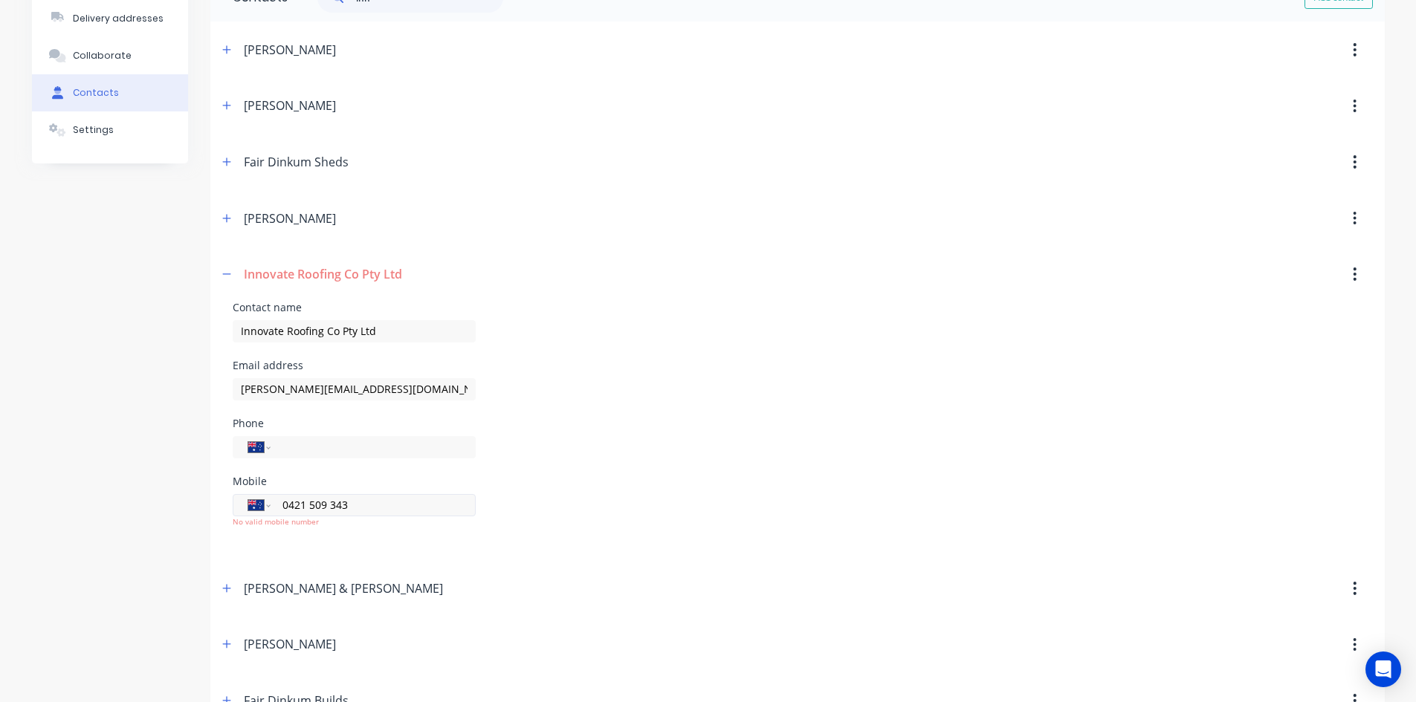
type input "0421 509 343"
click at [557, 488] on div "Mobile International Afghanistan Åland Islands Albania Algeria American Samoa A…" at bounding box center [798, 505] width 1130 height 58
click at [224, 273] on icon "button" at bounding box center [226, 274] width 9 height 10
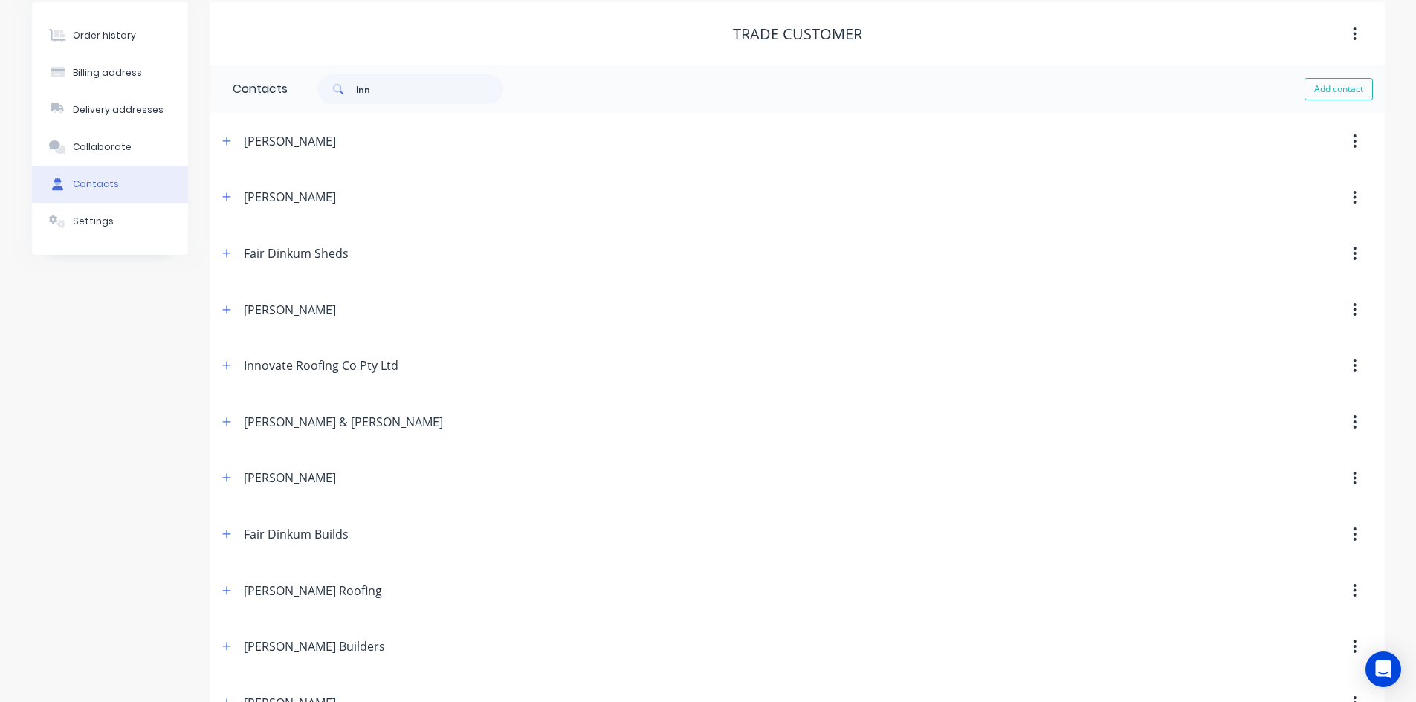
scroll to position [0, 0]
